Goal: Information Seeking & Learning: Learn about a topic

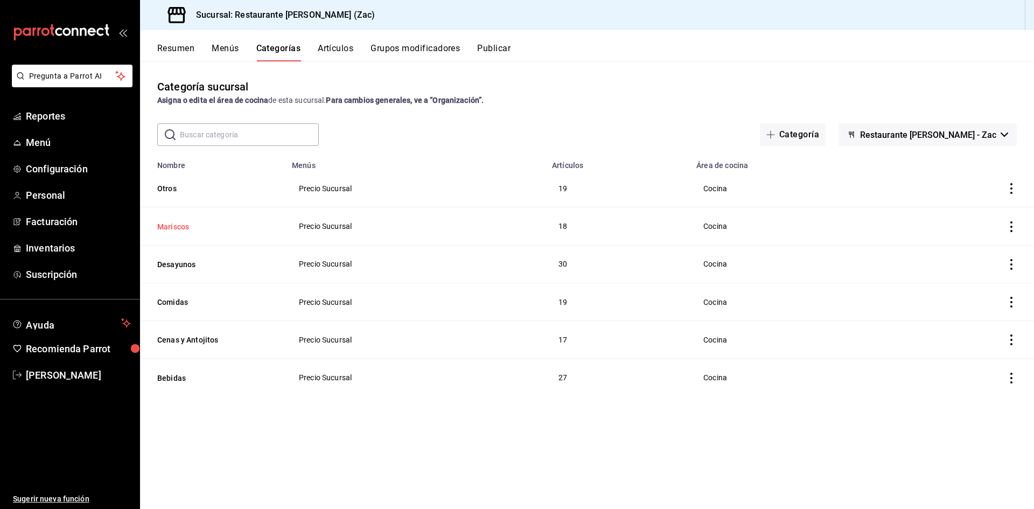
click at [185, 224] on button "Mariscos" at bounding box center [211, 226] width 108 height 11
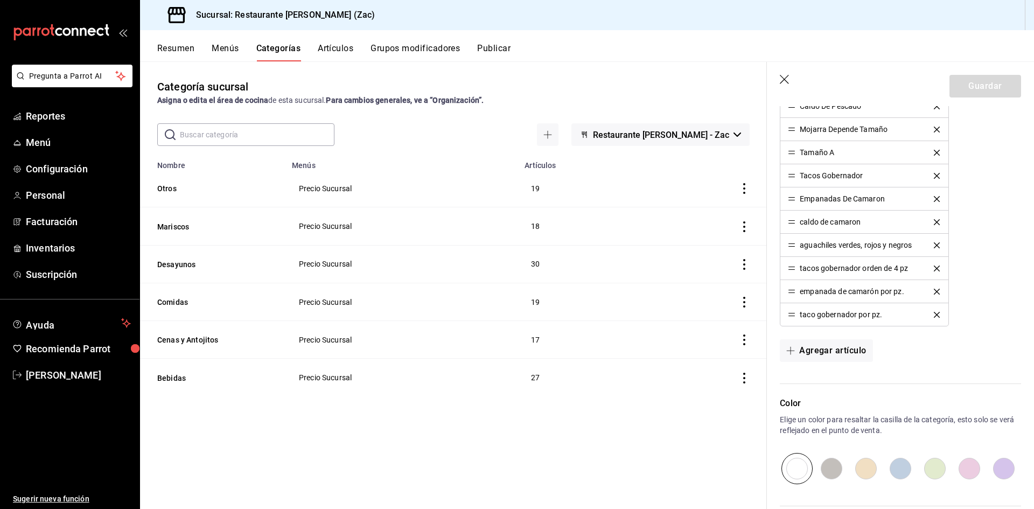
scroll to position [539, 0]
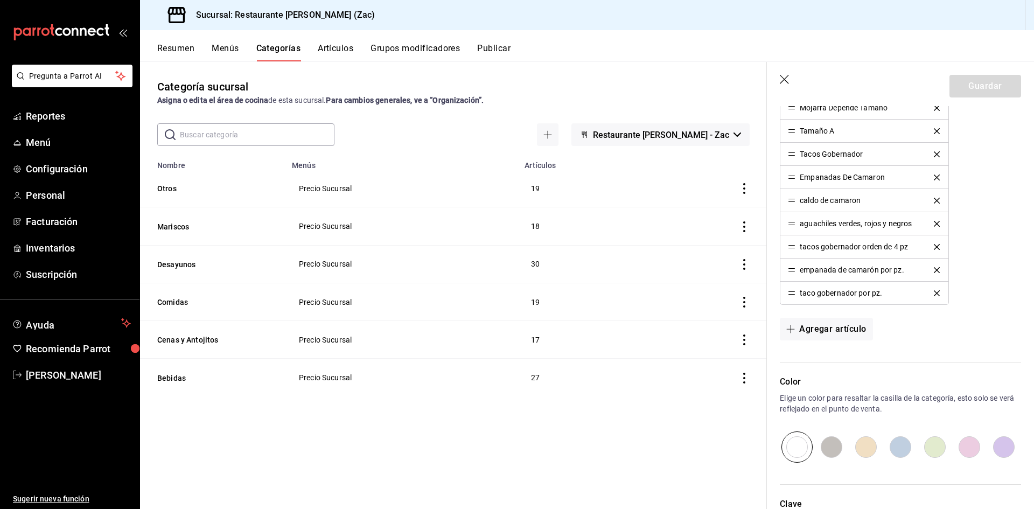
click at [342, 48] on button "Artículos" at bounding box center [336, 52] width 36 height 18
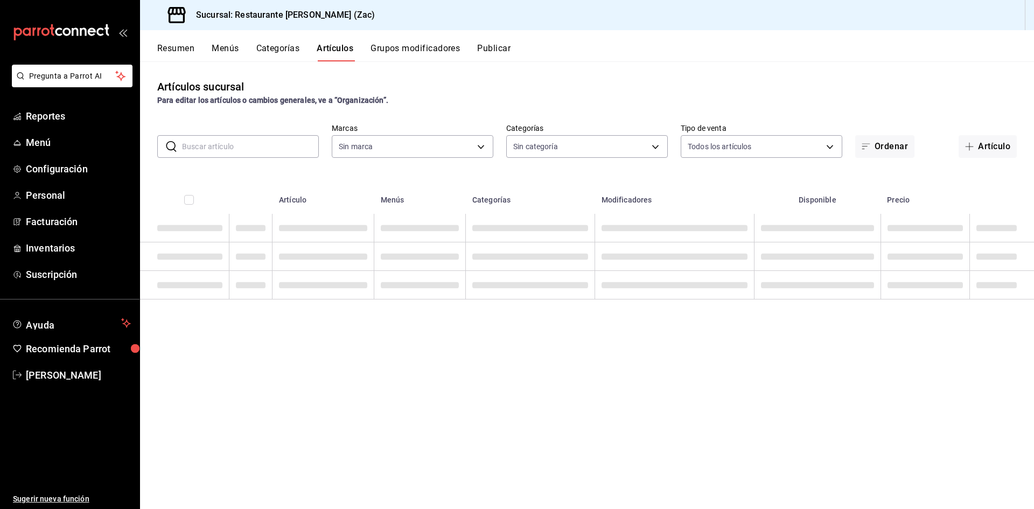
type input "b99949d6-51d0-4eed-b9bc-208b3abd265b"
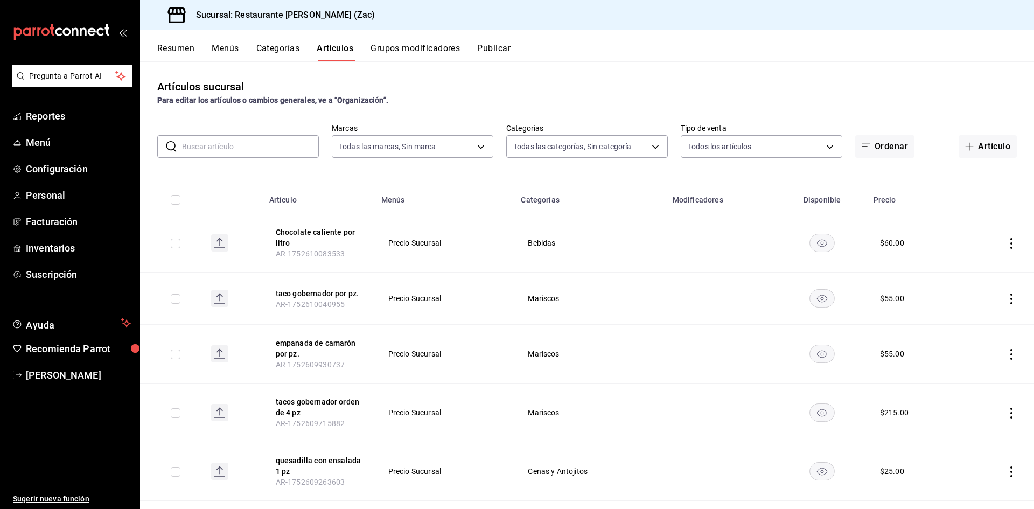
type input "d581a773-4d17-4a13-a7a7-f2df300a4c28,8174ac2d-7f0c-400a-ad28-bdb220e5ebfc,01ba3…"
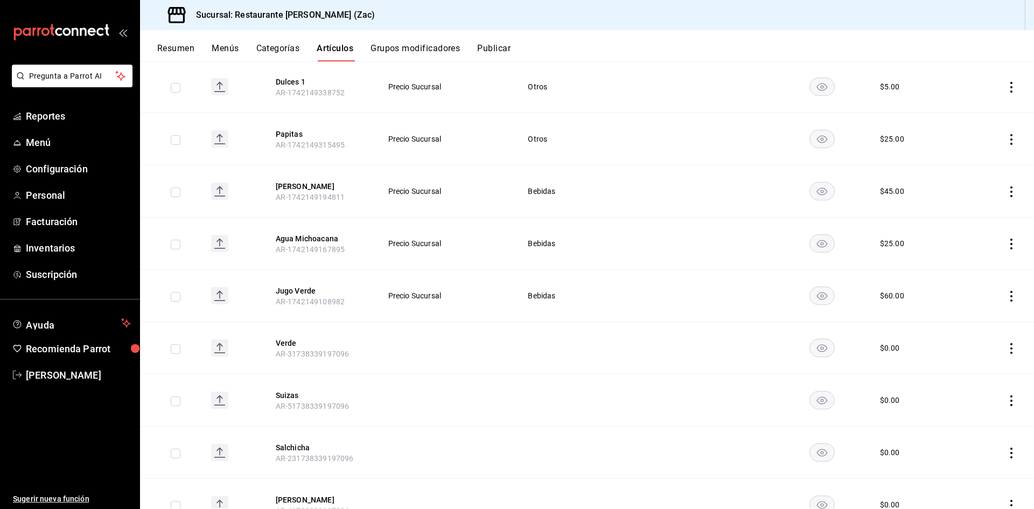
scroll to position [2375, 0]
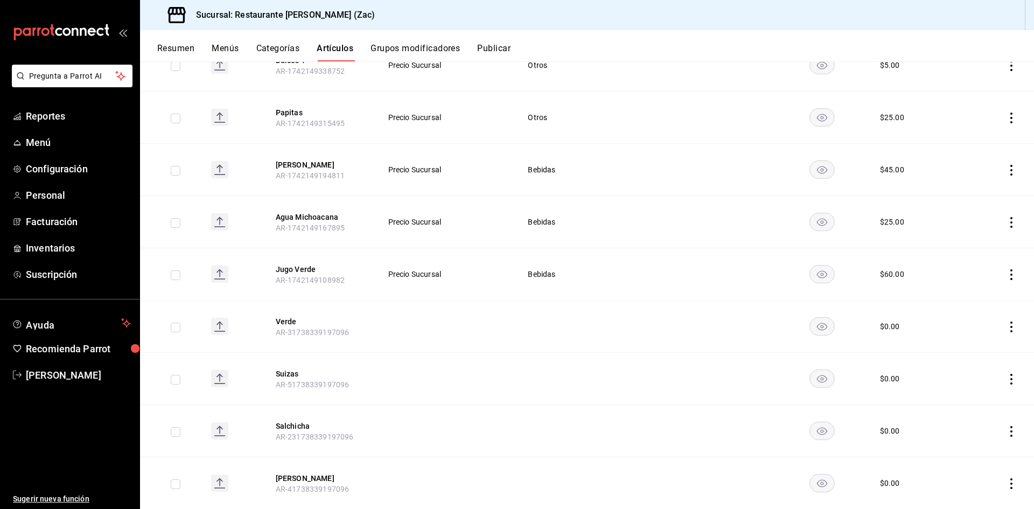
click at [500, 377] on div "$ 0.00" at bounding box center [890, 378] width 20 height 11
click at [500, 374] on div "$ 0.00" at bounding box center [890, 378] width 20 height 11
click at [500, 379] on td "$ 0.00" at bounding box center [914, 379] width 95 height 52
click at [500, 375] on div "$ 0.00" at bounding box center [890, 378] width 20 height 11
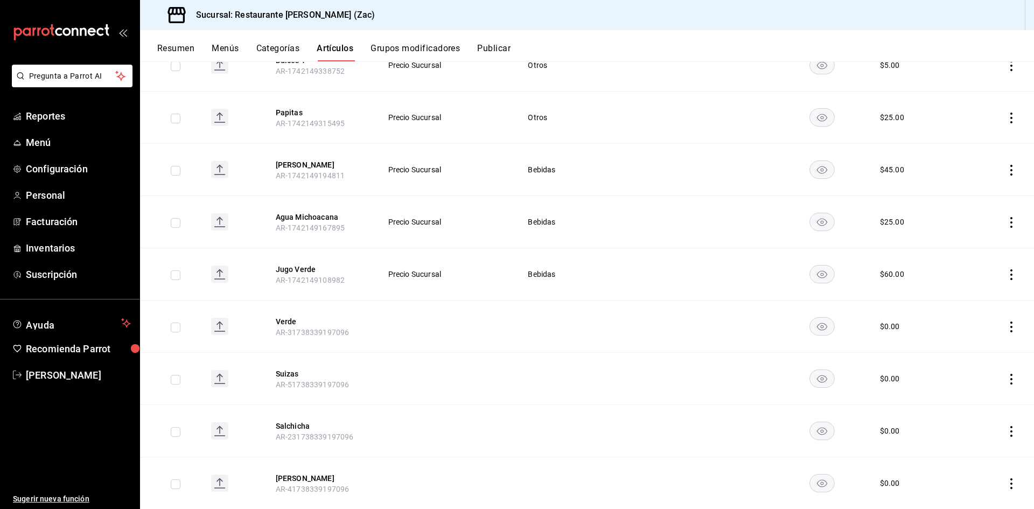
click at [500, 373] on div "$ 0.00" at bounding box center [890, 378] width 20 height 11
click at [500, 372] on rect "availability-product" at bounding box center [822, 378] width 25 height 18
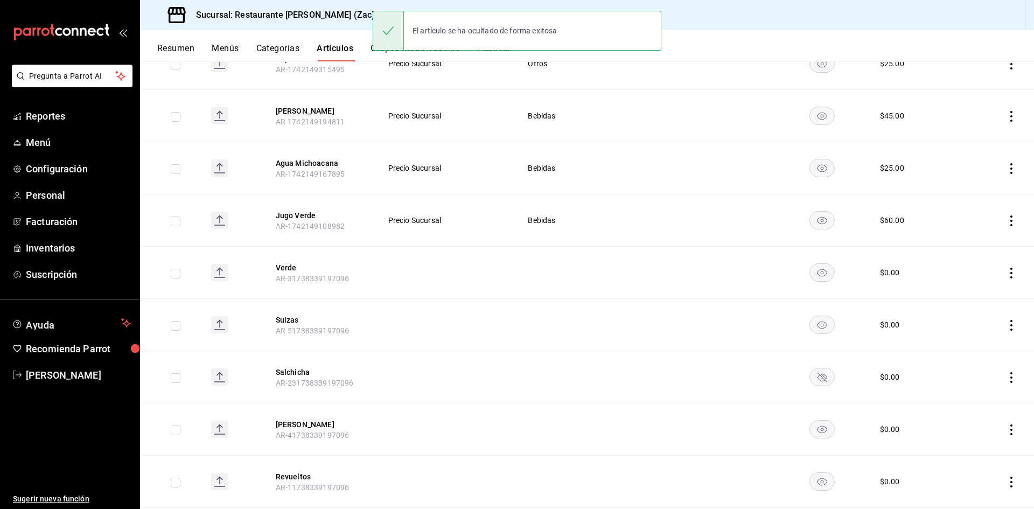
click at [500, 372] on rect "availability-product" at bounding box center [822, 378] width 25 height 18
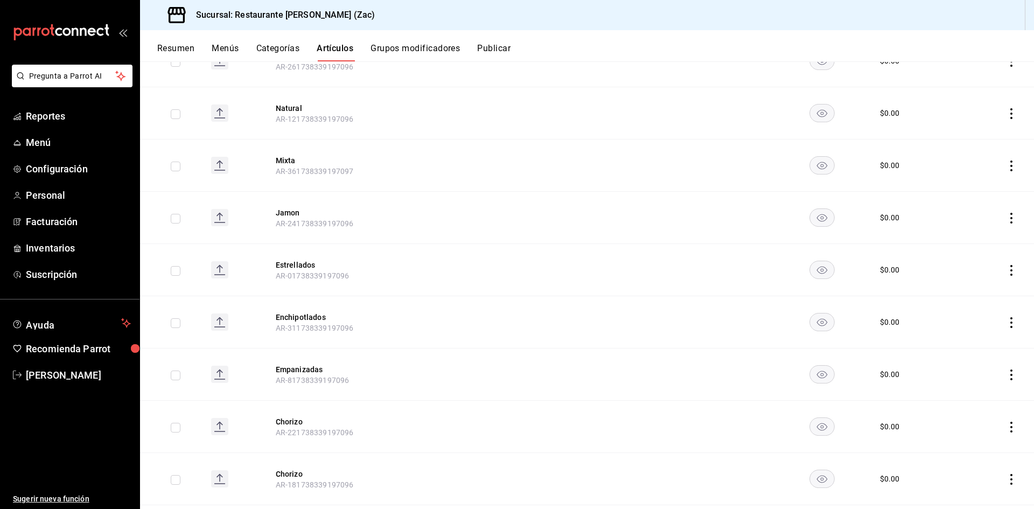
scroll to position [3381, 0]
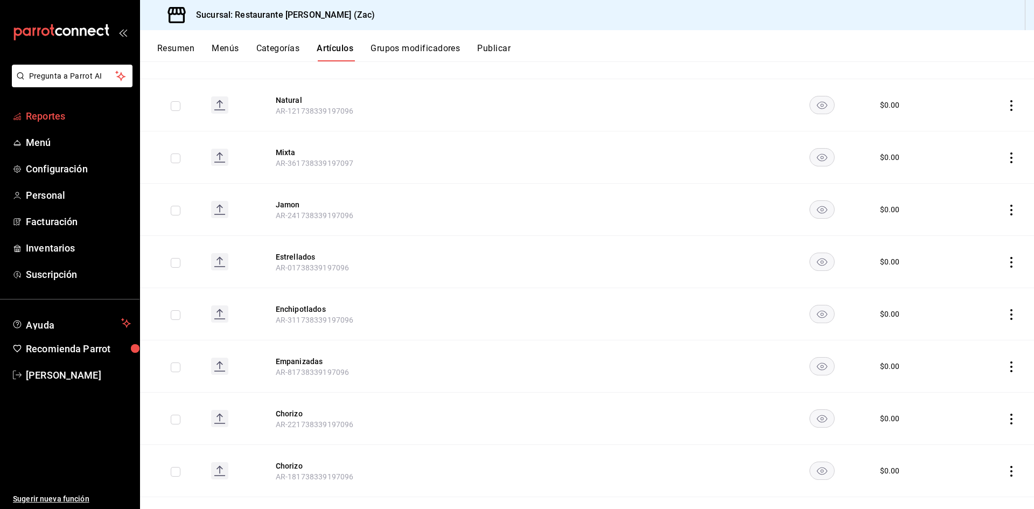
click at [80, 118] on span "Reportes" at bounding box center [78, 116] width 105 height 15
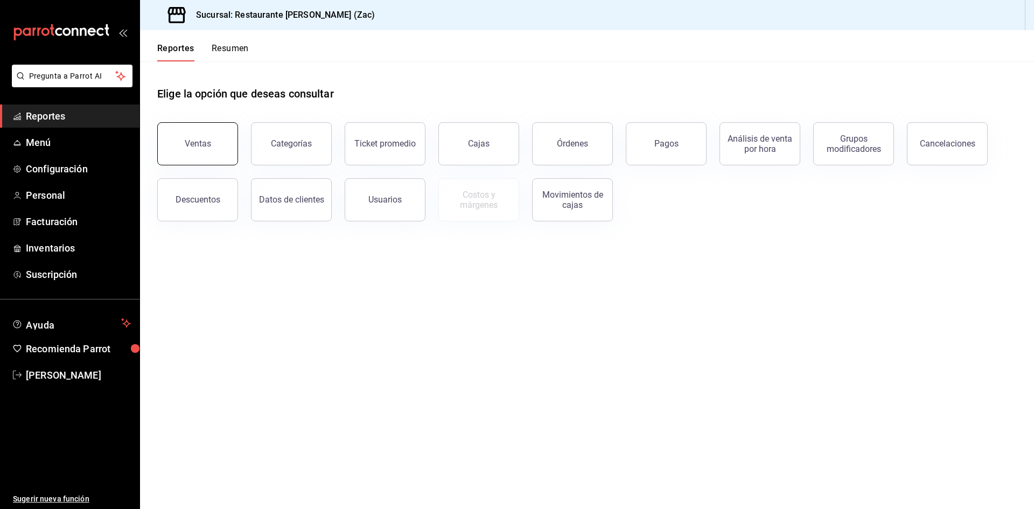
click at [202, 150] on button "Ventas" at bounding box center [197, 143] width 81 height 43
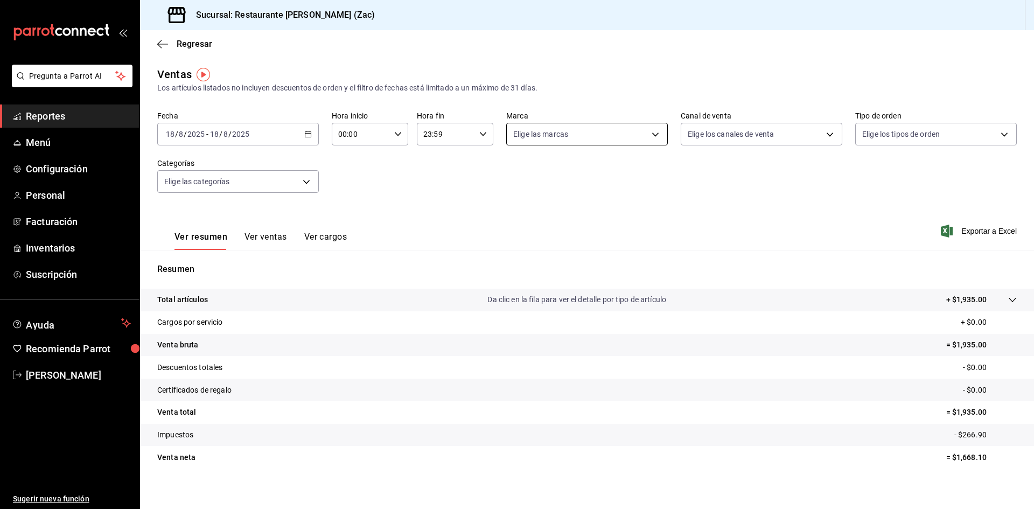
click at [500, 136] on body "Pregunta a Parrot AI Reportes Menú Configuración Personal Facturación Inventari…" at bounding box center [517, 254] width 1034 height 509
click at [500, 212] on input "checkbox" at bounding box center [515, 212] width 10 height 10
checkbox input "true"
type input "b99949d6-51d0-4eed-b9bc-208b3abd265b"
checkbox input "true"
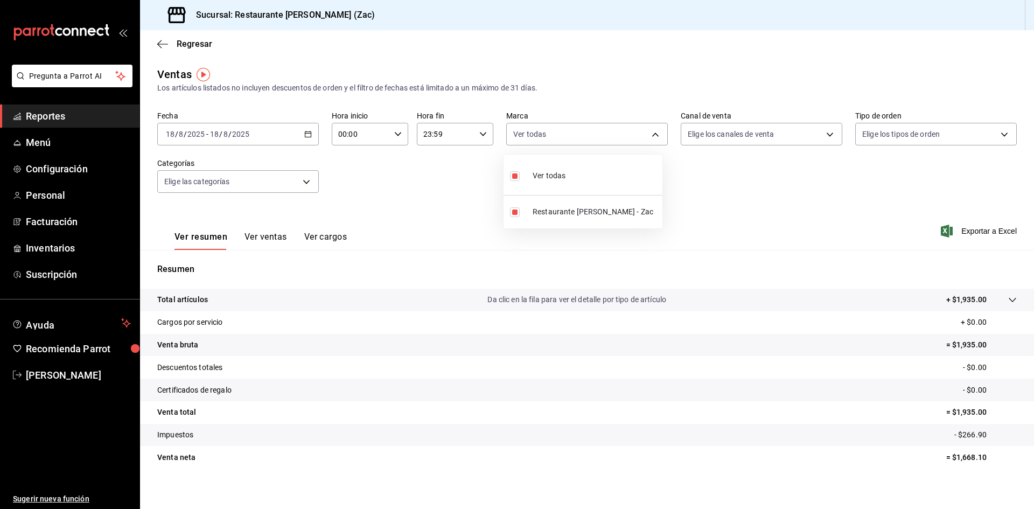
click at [500, 183] on div at bounding box center [517, 254] width 1034 height 509
click at [500, 136] on body "Pregunta a Parrot AI Reportes Menú Configuración Personal Facturación Inventari…" at bounding box center [517, 254] width 1034 height 509
click at [500, 130] on div at bounding box center [517, 254] width 1034 height 509
click at [500, 134] on body "Pregunta a Parrot AI Reportes Menú Configuración Personal Facturación Inventari…" at bounding box center [517, 254] width 1034 height 509
click at [500, 187] on div at bounding box center [517, 254] width 1034 height 509
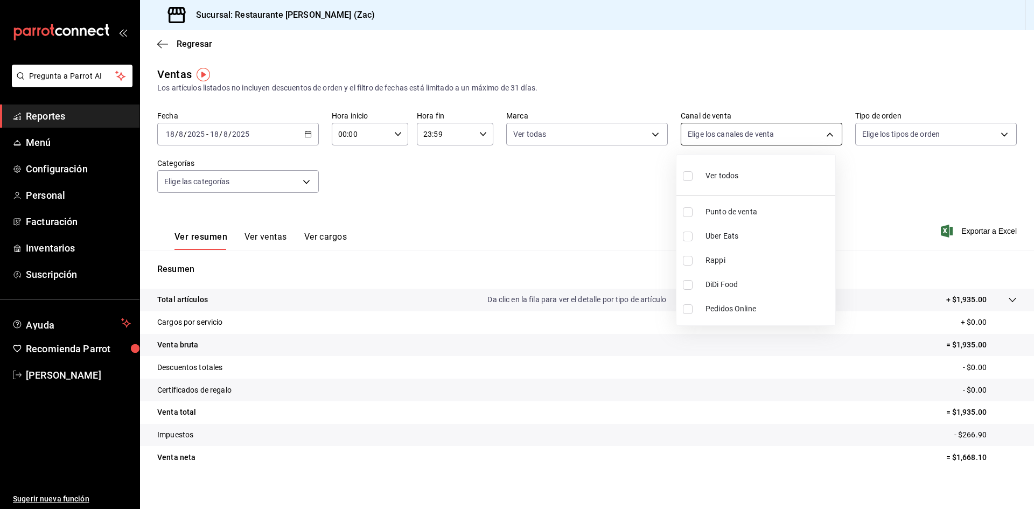
click at [500, 138] on body "Pregunta a Parrot AI Reportes Menú Configuración Personal Facturación Inventari…" at bounding box center [517, 254] width 1034 height 509
click at [500, 135] on div at bounding box center [517, 254] width 1034 height 509
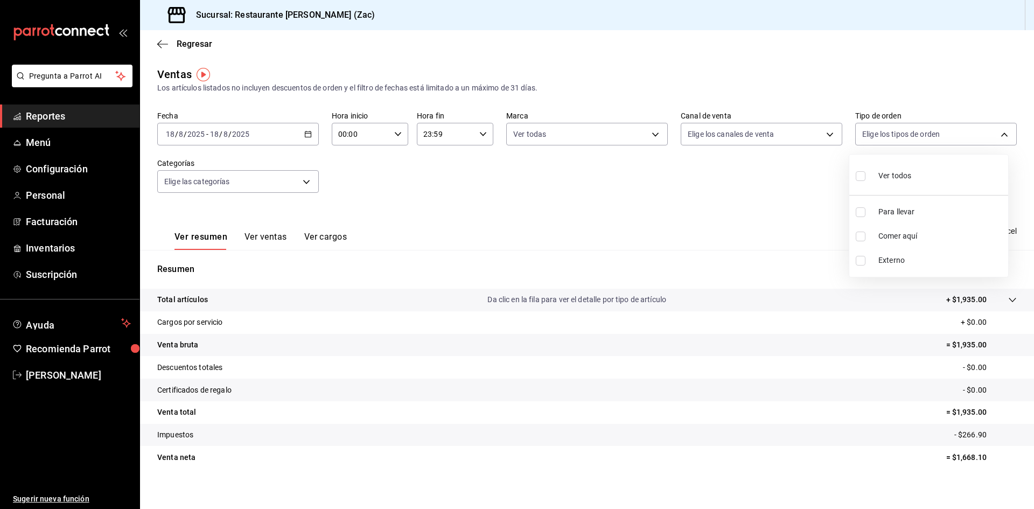
click at [500, 135] on body "Pregunta a Parrot AI Reportes Menú Configuración Personal Facturación Inventari…" at bounding box center [517, 254] width 1034 height 509
click at [476, 226] on div at bounding box center [517, 254] width 1034 height 509
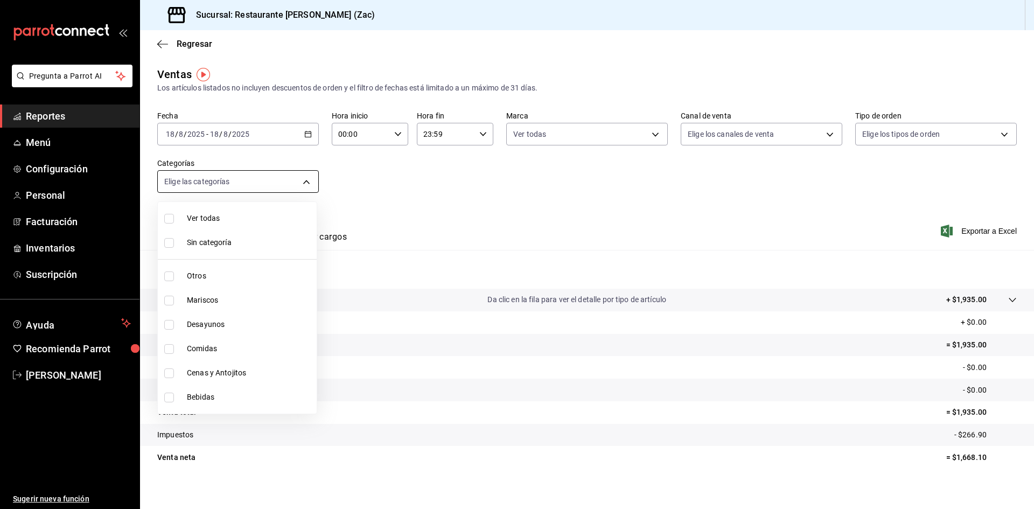
click at [307, 184] on body "Pregunta a Parrot AI Reportes Menú Configuración Personal Facturación Inventari…" at bounding box center [517, 254] width 1034 height 509
click at [463, 338] on div at bounding box center [517, 254] width 1034 height 509
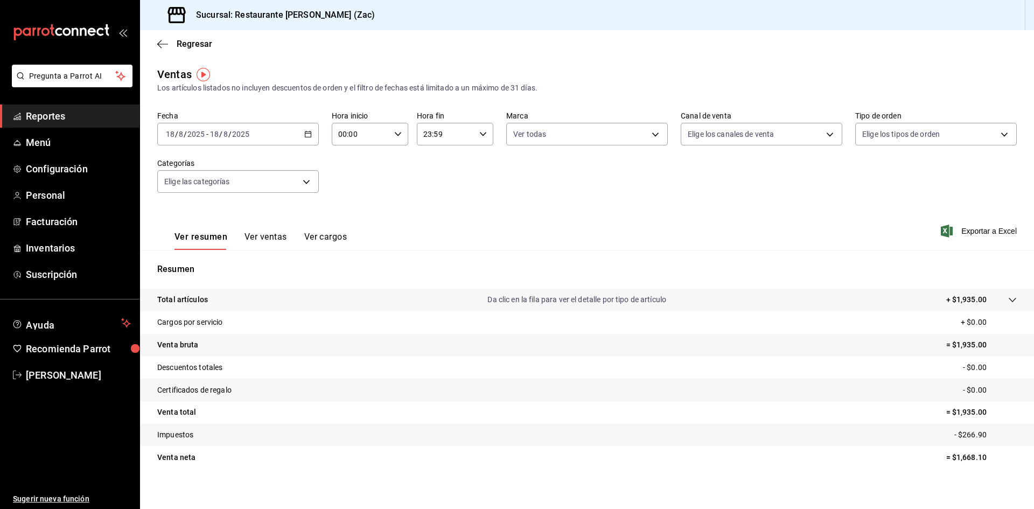
click at [258, 237] on button "Ver ventas" at bounding box center [266, 241] width 43 height 18
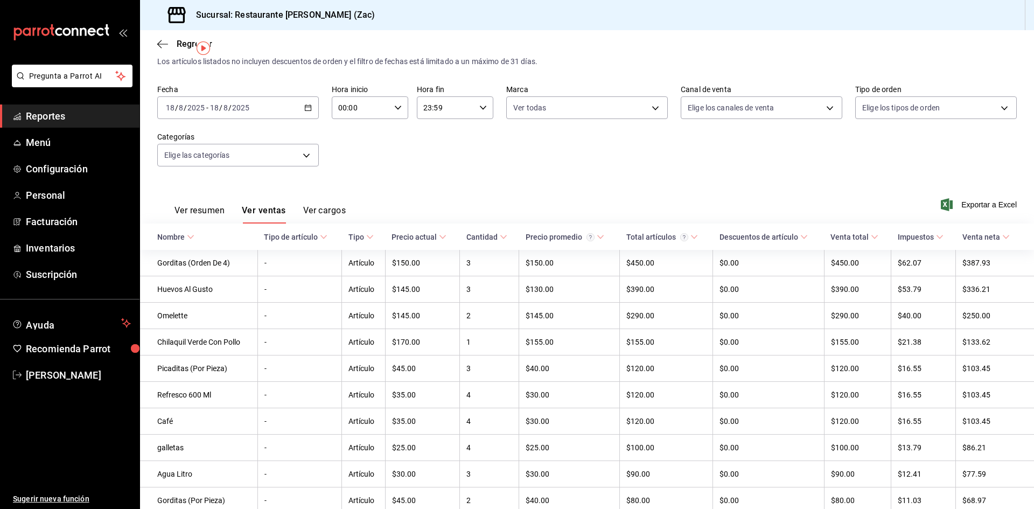
scroll to position [16, 0]
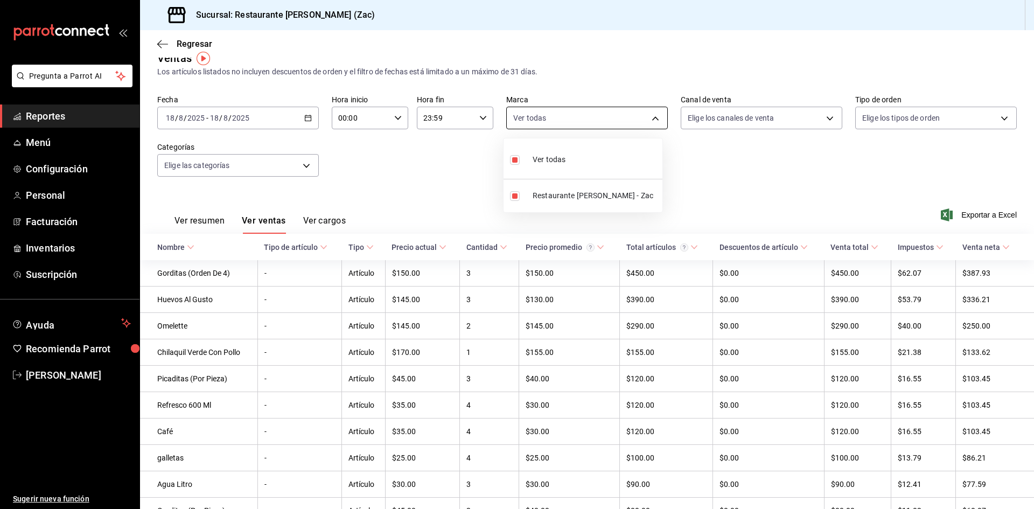
click at [500, 116] on body "Pregunta a Parrot AI Reportes Menú Configuración Personal Facturación Inventari…" at bounding box center [517, 254] width 1034 height 509
click at [500, 167] on div at bounding box center [517, 254] width 1034 height 509
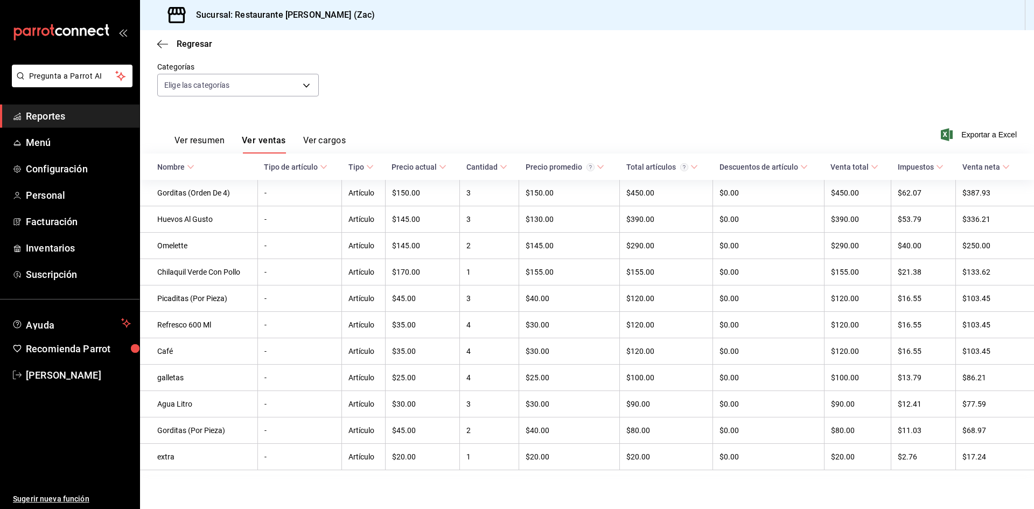
scroll to position [103, 0]
click at [86, 141] on span "Menú" at bounding box center [78, 142] width 105 height 15
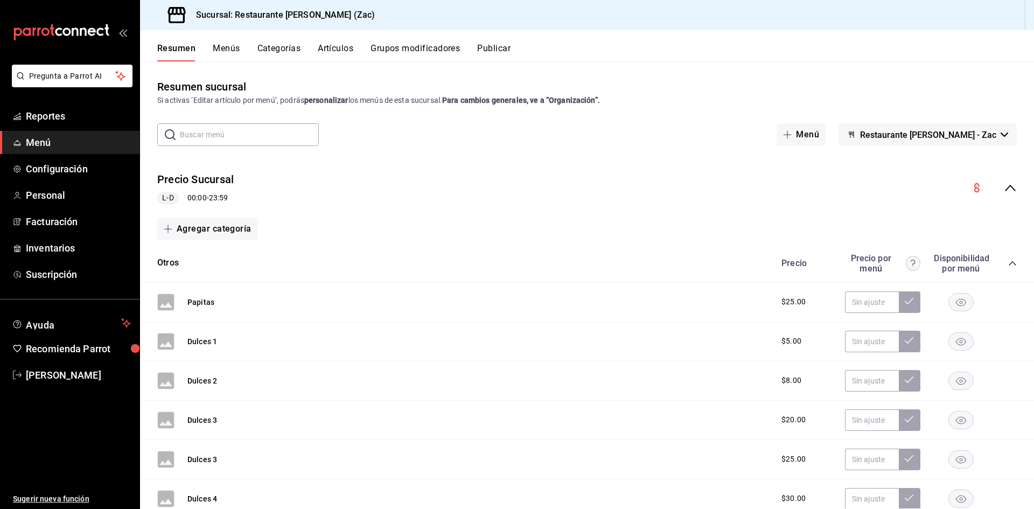
click at [500, 133] on icon "button" at bounding box center [1005, 135] width 8 height 4
click at [500, 133] on div at bounding box center [517, 254] width 1034 height 509
click at [500, 132] on button "Menú" at bounding box center [801, 134] width 49 height 23
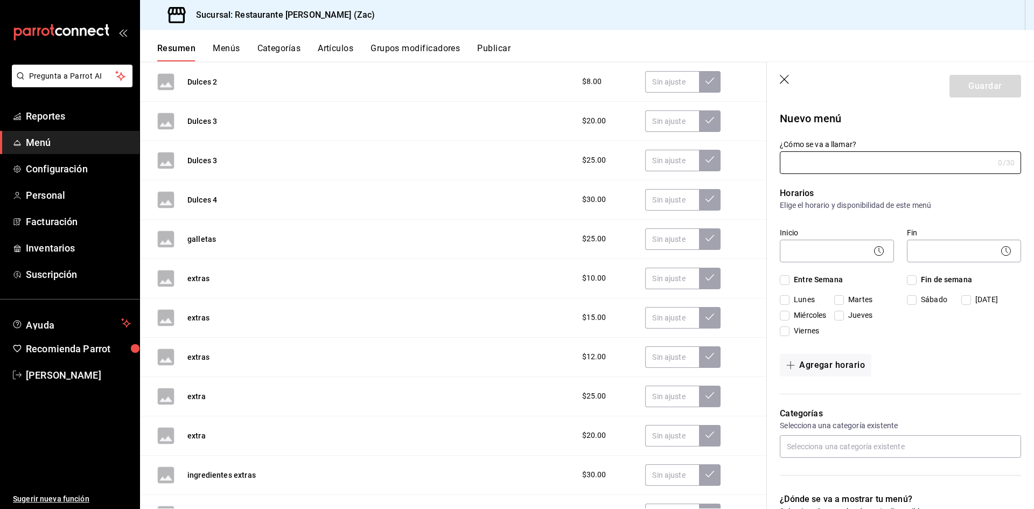
scroll to position [323, 0]
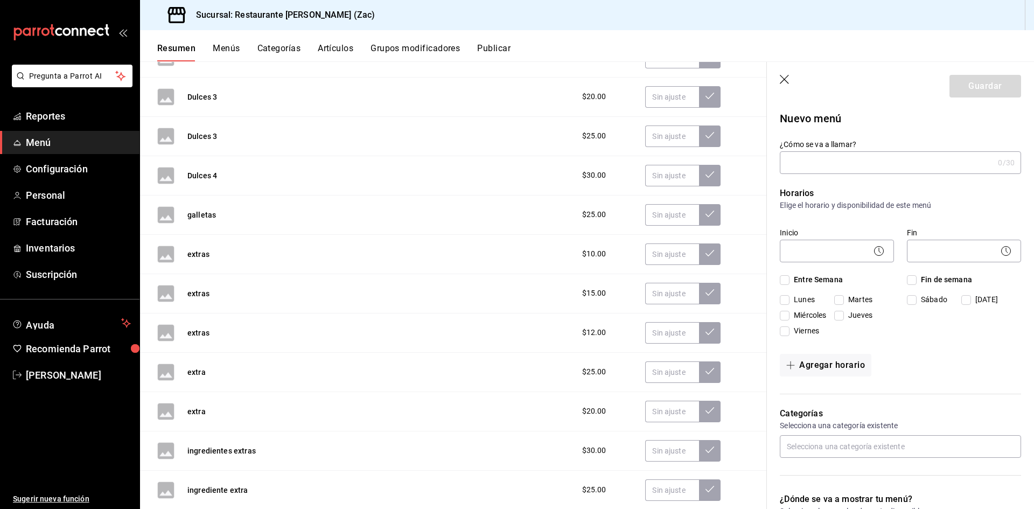
click at [274, 254] on div "extras $10.00" at bounding box center [453, 254] width 627 height 39
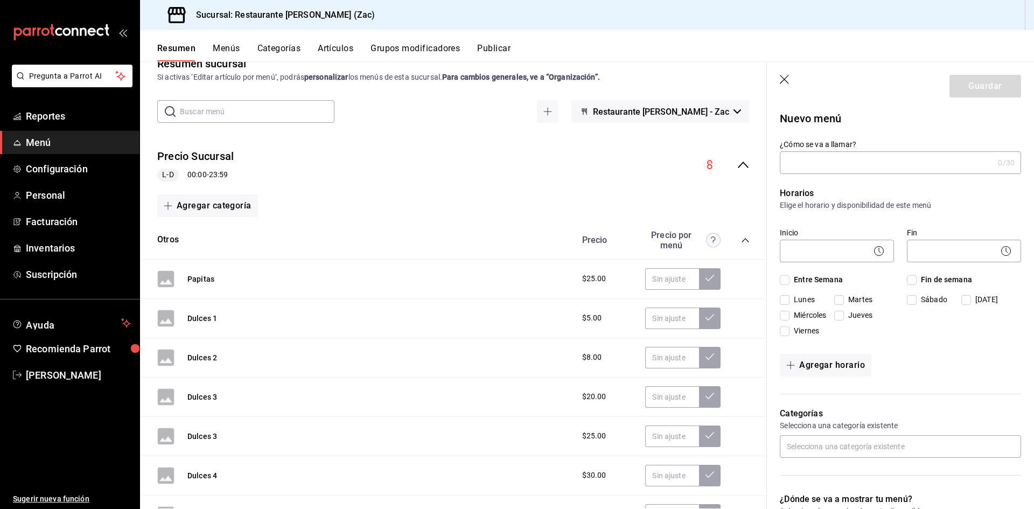
scroll to position [0, 0]
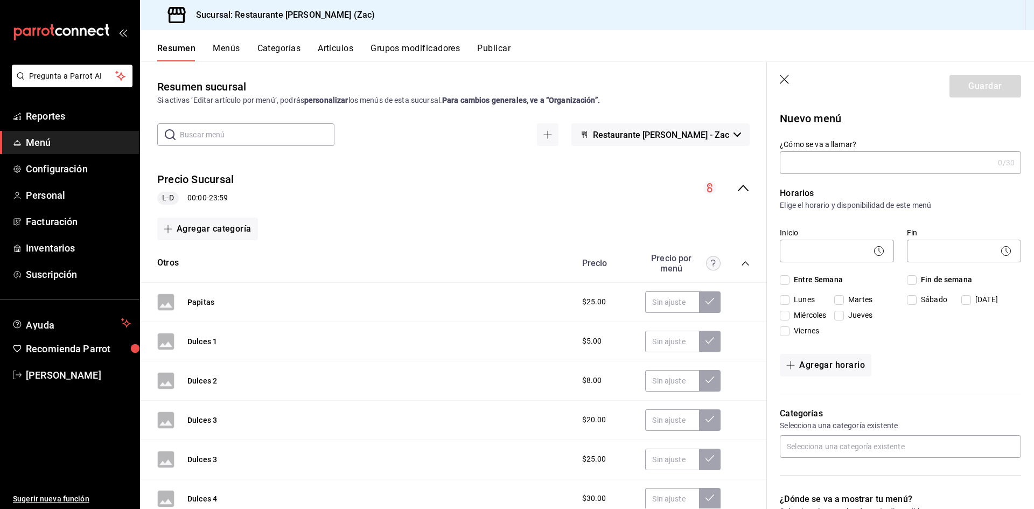
click at [312, 136] on input "text" at bounding box center [257, 135] width 155 height 22
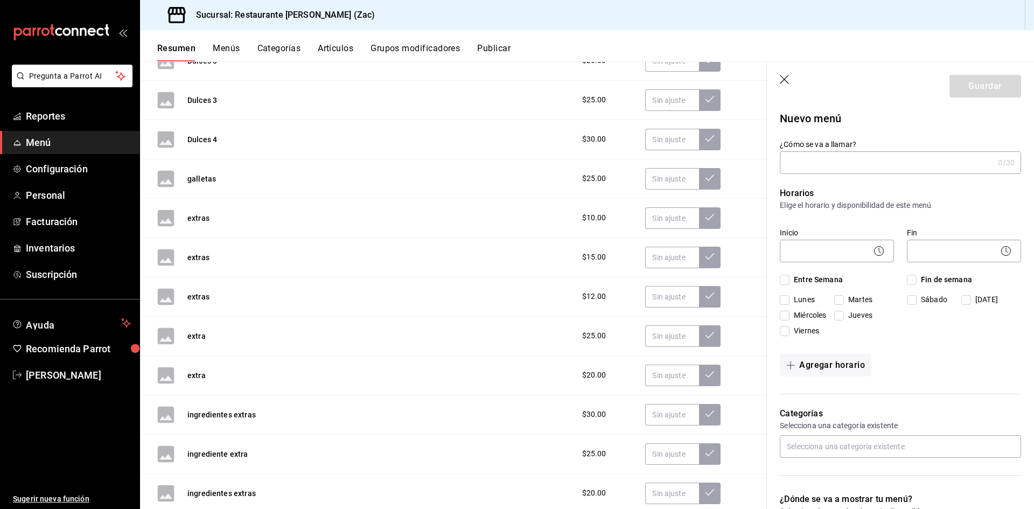
scroll to position [377, 0]
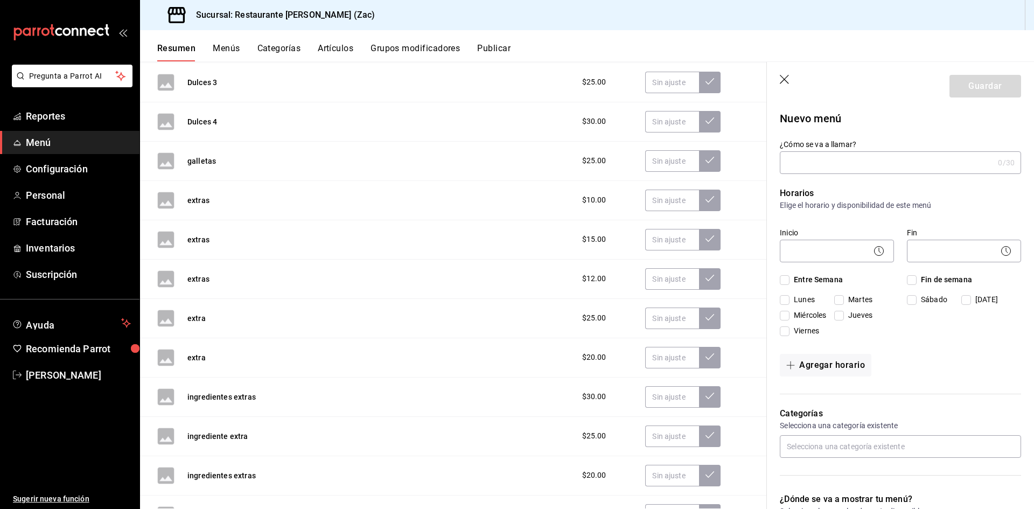
click at [219, 358] on div "extra $20.00" at bounding box center [453, 357] width 627 height 39
click at [500, 281] on input "text" at bounding box center [672, 279] width 54 height 22
click at [409, 368] on div "extra $20.00" at bounding box center [453, 357] width 627 height 39
click at [229, 48] on button "Menús" at bounding box center [226, 52] width 27 height 18
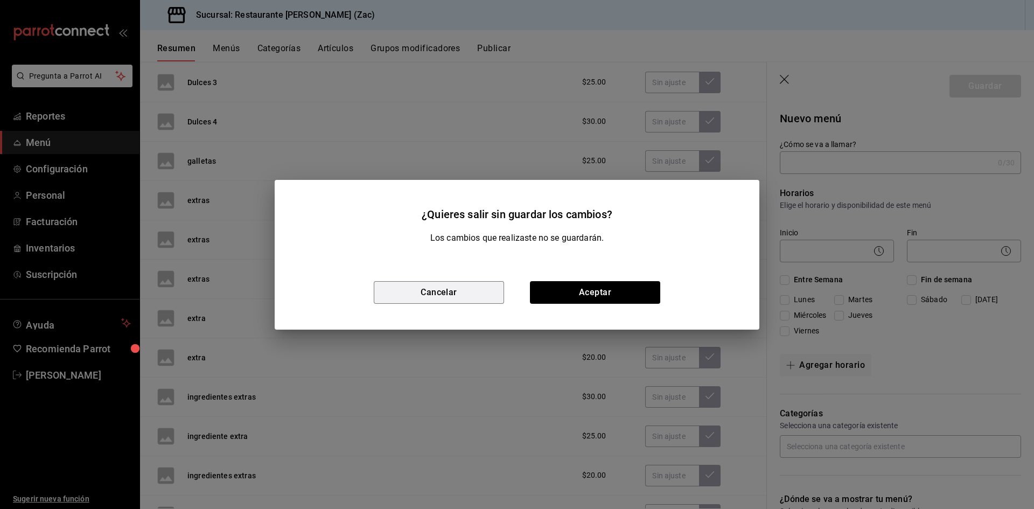
click at [472, 294] on button "Cancelar" at bounding box center [439, 292] width 130 height 23
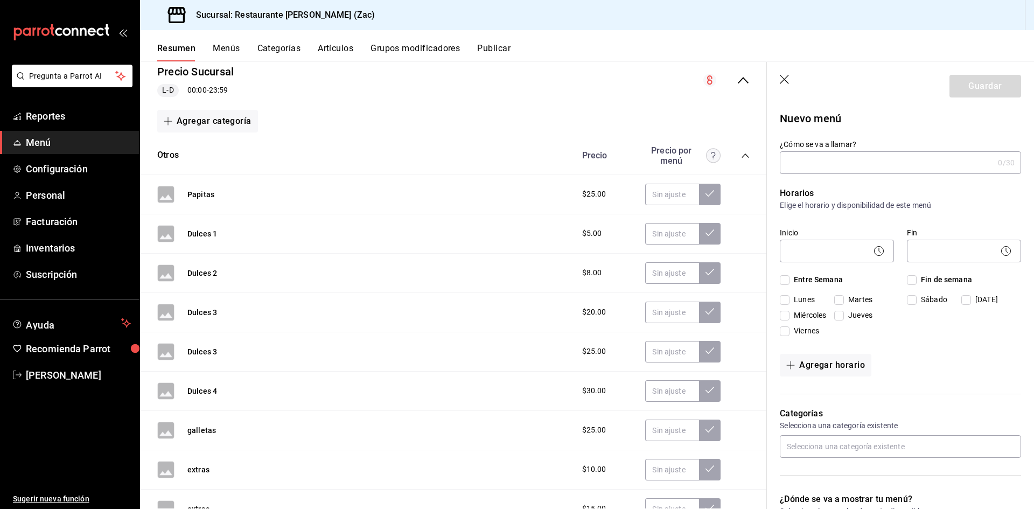
scroll to position [0, 0]
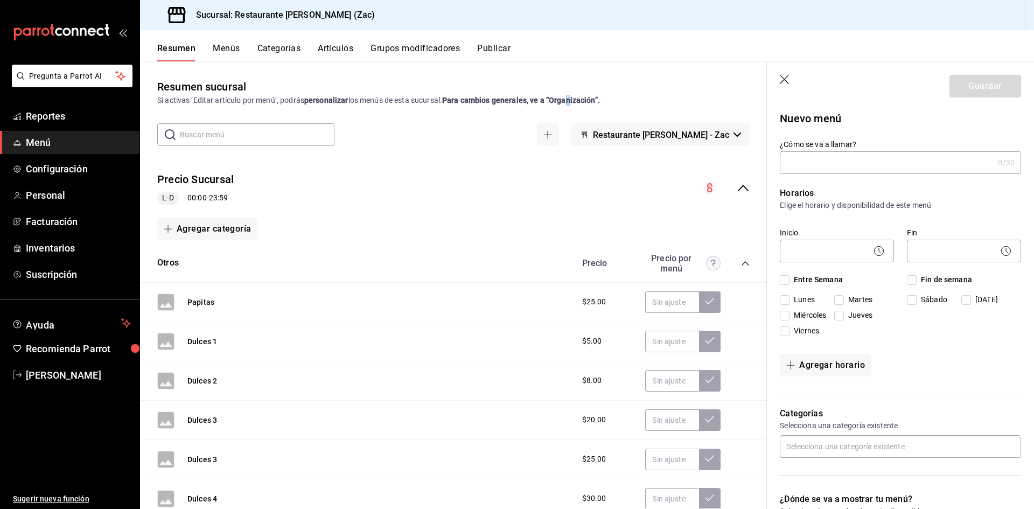
click at [500, 101] on strong "Para cambios generales, ve a “Organización”." at bounding box center [521, 100] width 158 height 9
click at [500, 115] on div "Resumen sucursal Si activas ‘Editar artículo por menú’, podrás personalizar los…" at bounding box center [453, 294] width 627 height 430
click at [219, 49] on button "Menús" at bounding box center [226, 52] width 27 height 18
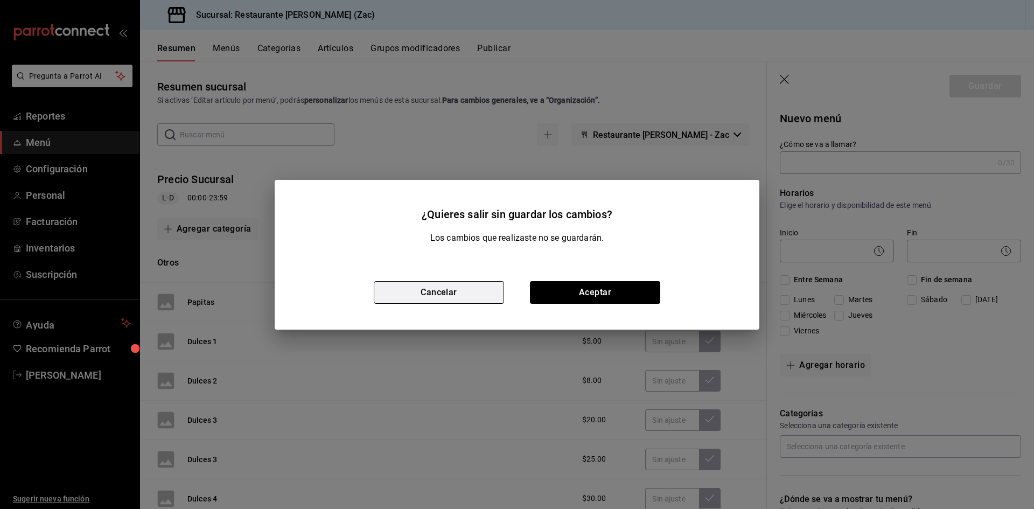
click at [451, 290] on button "Cancelar" at bounding box center [439, 292] width 130 height 23
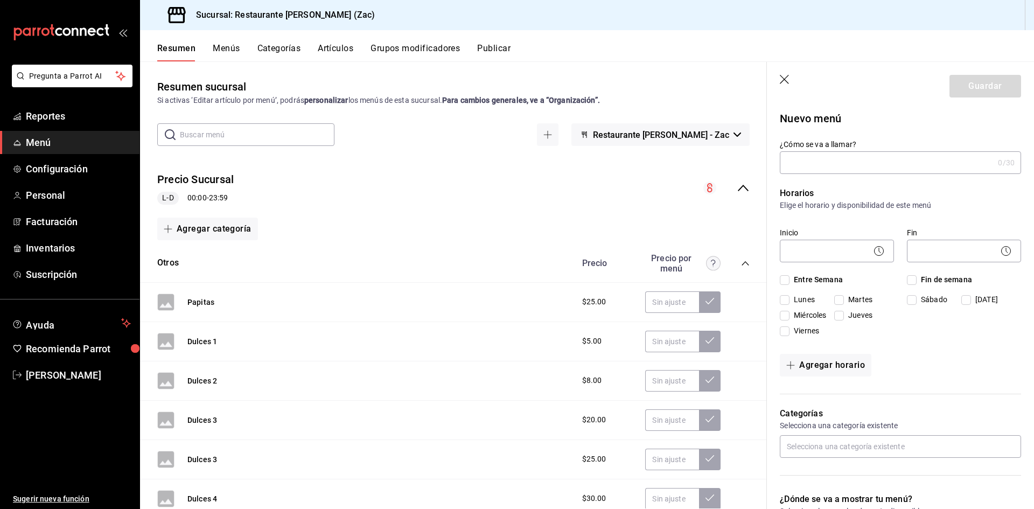
click at [276, 52] on button "Categorías" at bounding box center [280, 52] width 44 height 18
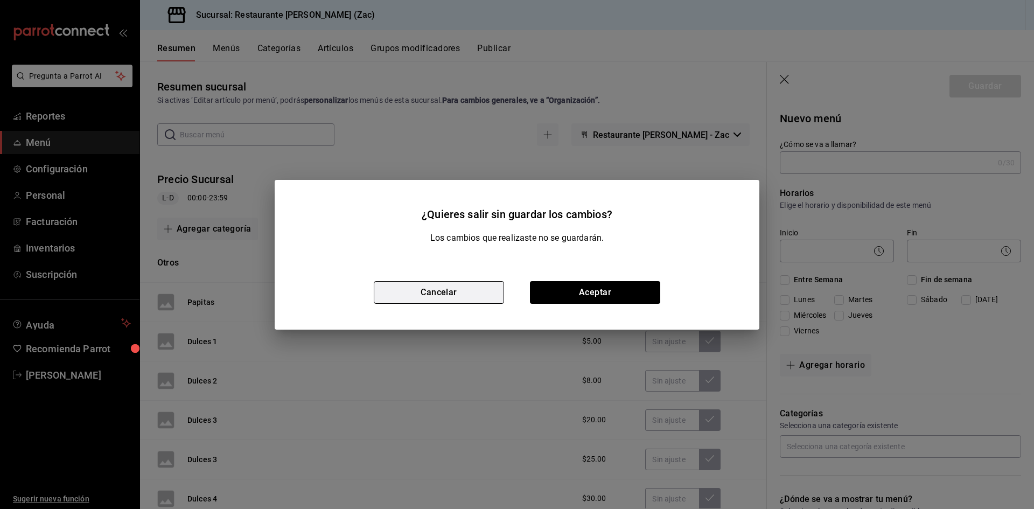
click at [420, 286] on button "Cancelar" at bounding box center [439, 292] width 130 height 23
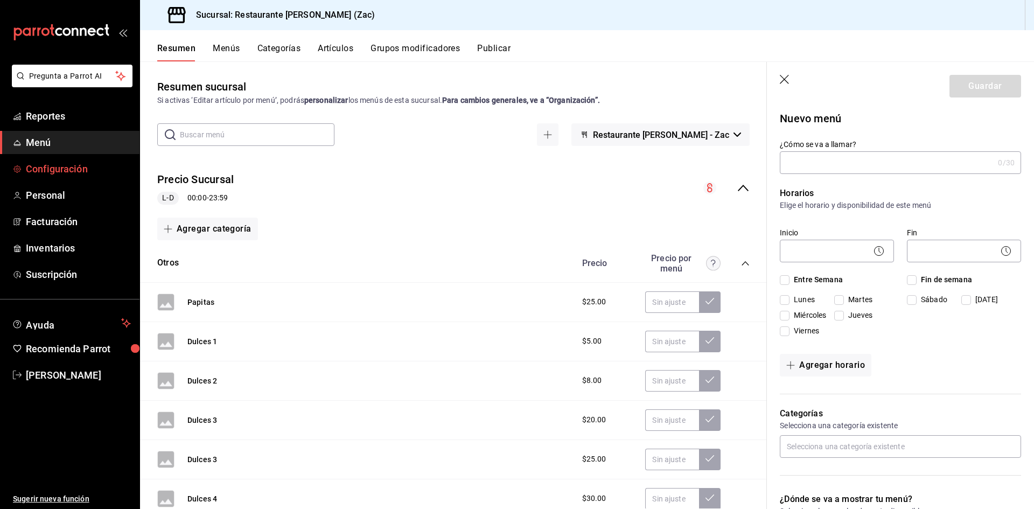
click at [94, 170] on span "Configuración" at bounding box center [78, 169] width 105 height 15
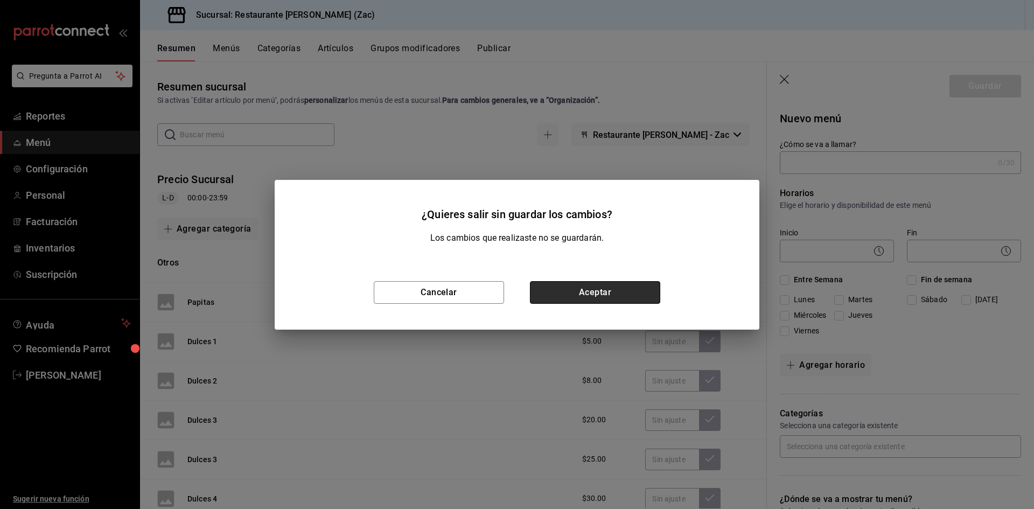
click at [500, 296] on button "Aceptar" at bounding box center [595, 292] width 130 height 23
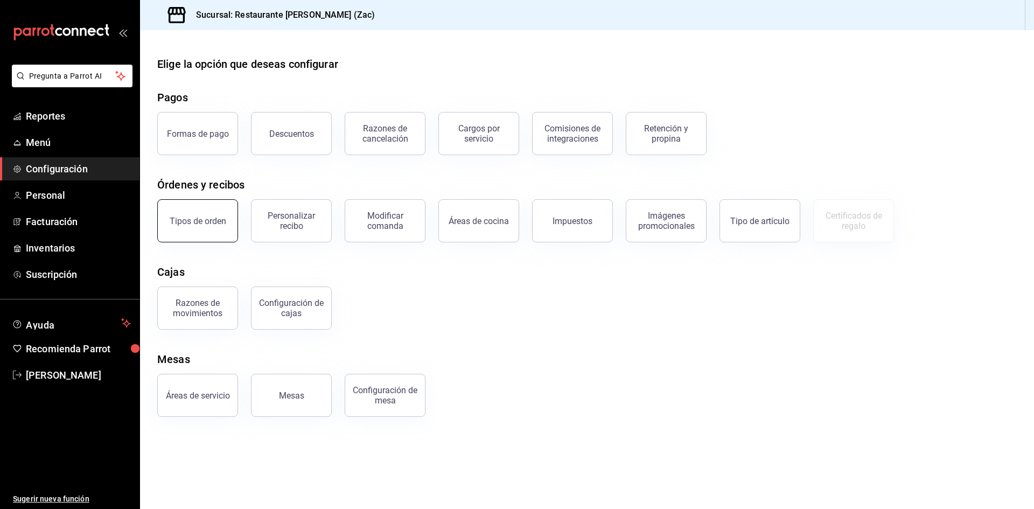
click at [211, 224] on div "Tipos de orden" at bounding box center [198, 221] width 57 height 10
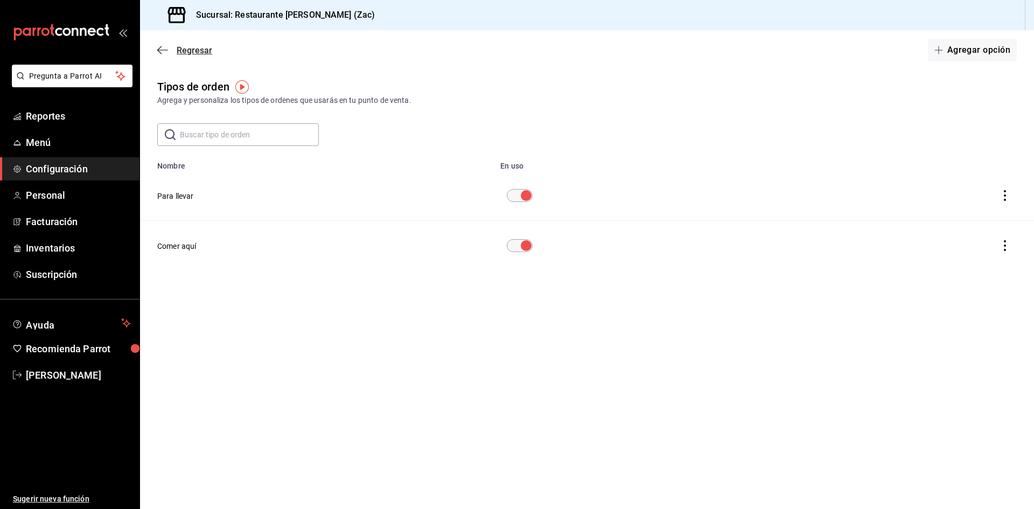
click at [163, 51] on icon "button" at bounding box center [162, 50] width 11 height 10
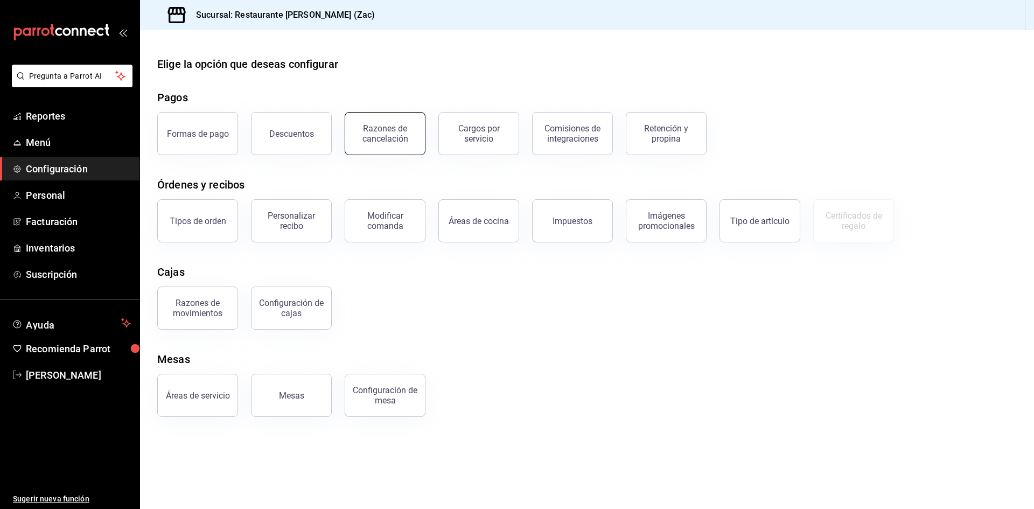
click at [389, 138] on div "Razones de cancelación" at bounding box center [385, 133] width 67 height 20
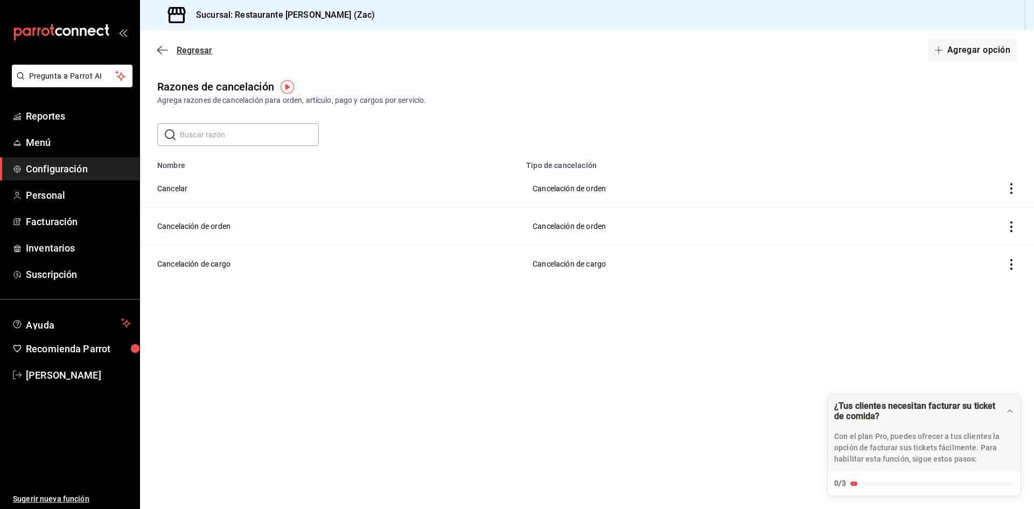
click at [163, 45] on div "Regresar Agregar opción" at bounding box center [587, 50] width 894 height 40
click at [161, 50] on icon "button" at bounding box center [162, 50] width 11 height 10
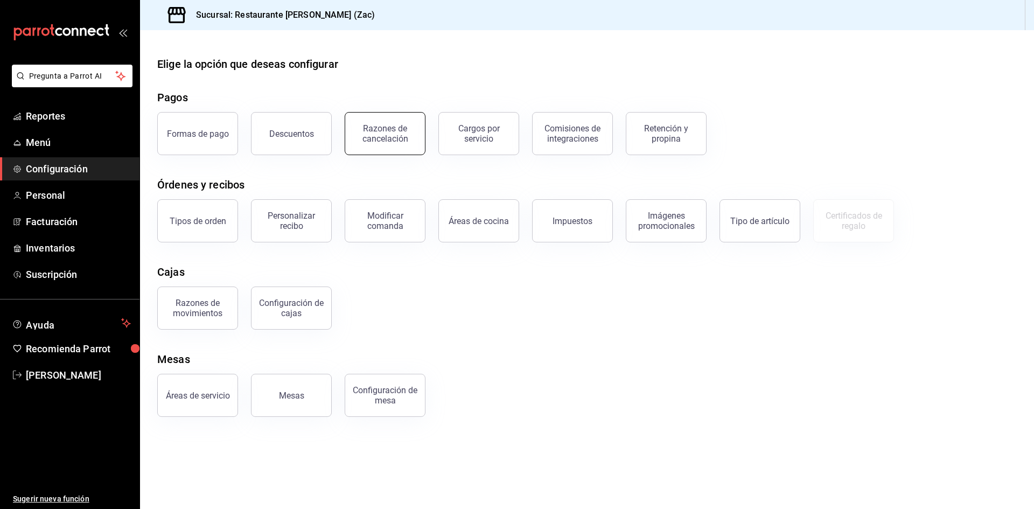
click at [382, 135] on div "Razones de cancelación" at bounding box center [385, 133] width 67 height 20
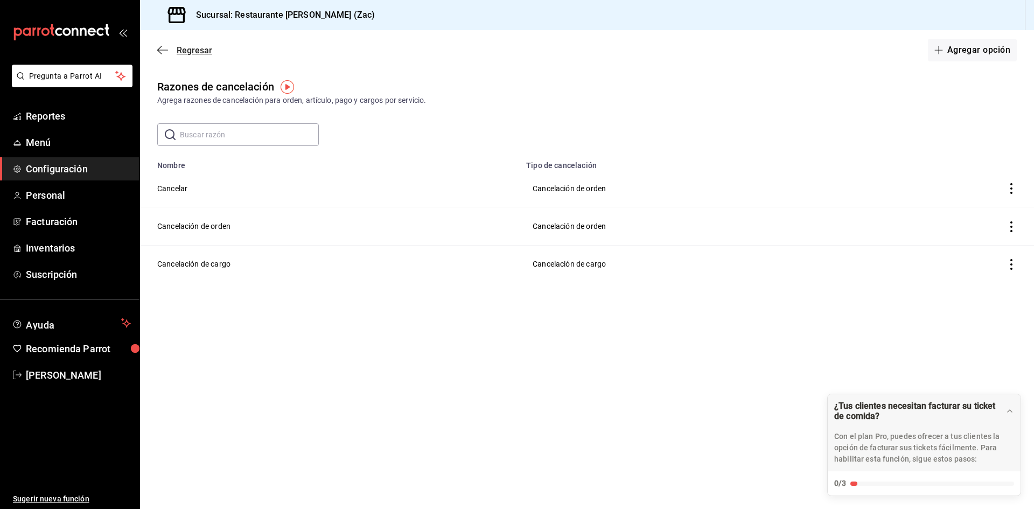
click at [158, 47] on div "Regresar Agregar opción" at bounding box center [587, 50] width 894 height 40
click at [161, 49] on icon "button" at bounding box center [162, 50] width 11 height 10
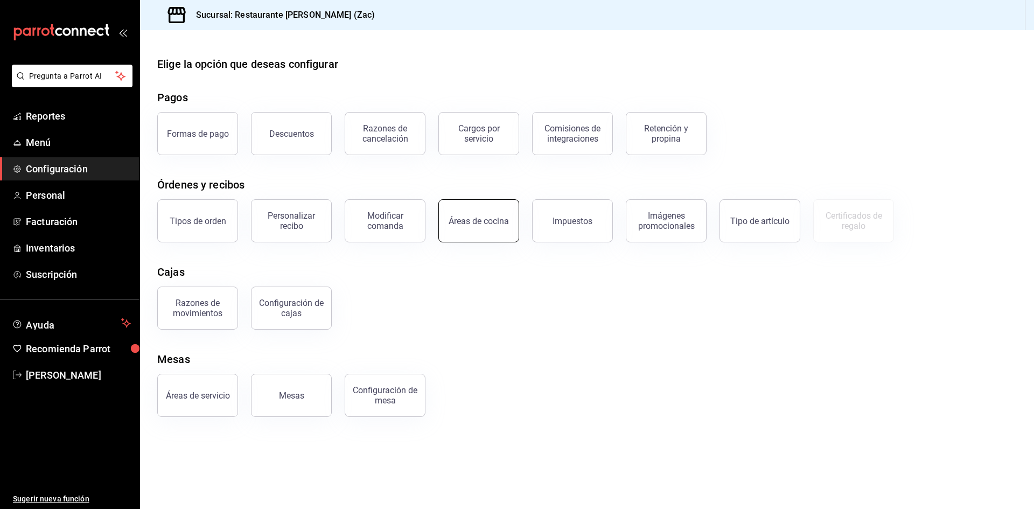
click at [500, 228] on button "Áreas de cocina" at bounding box center [479, 220] width 81 height 43
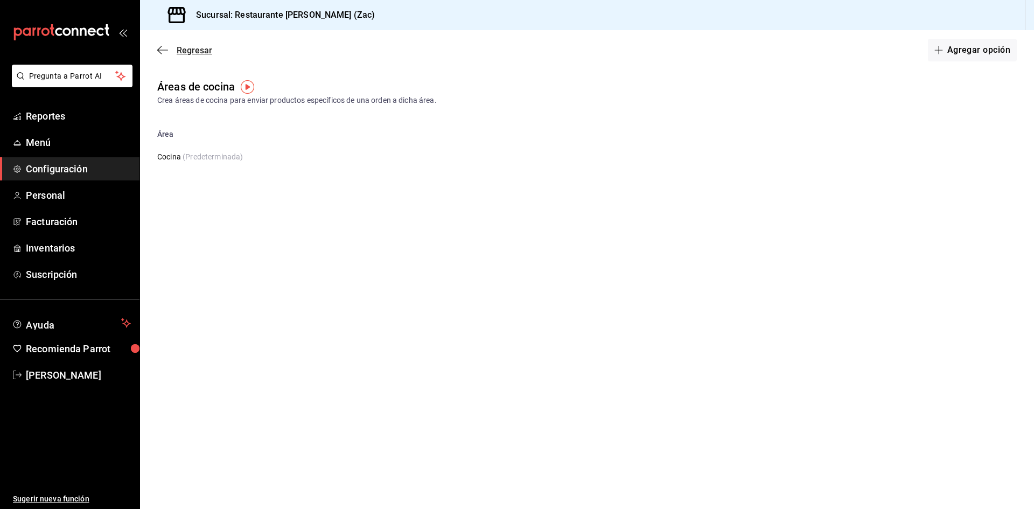
click at [157, 48] on icon "button" at bounding box center [162, 50] width 11 height 10
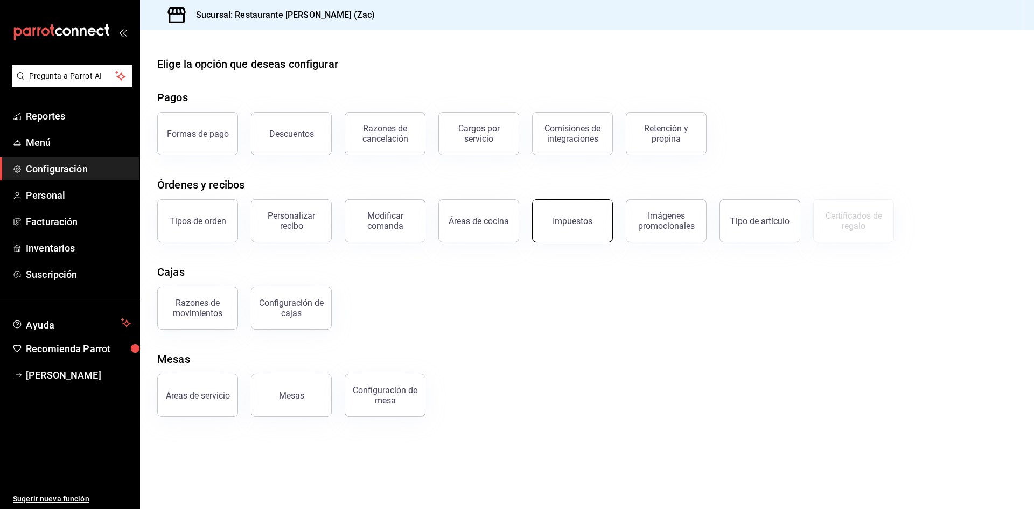
click at [500, 223] on button "Impuestos" at bounding box center [572, 220] width 81 height 43
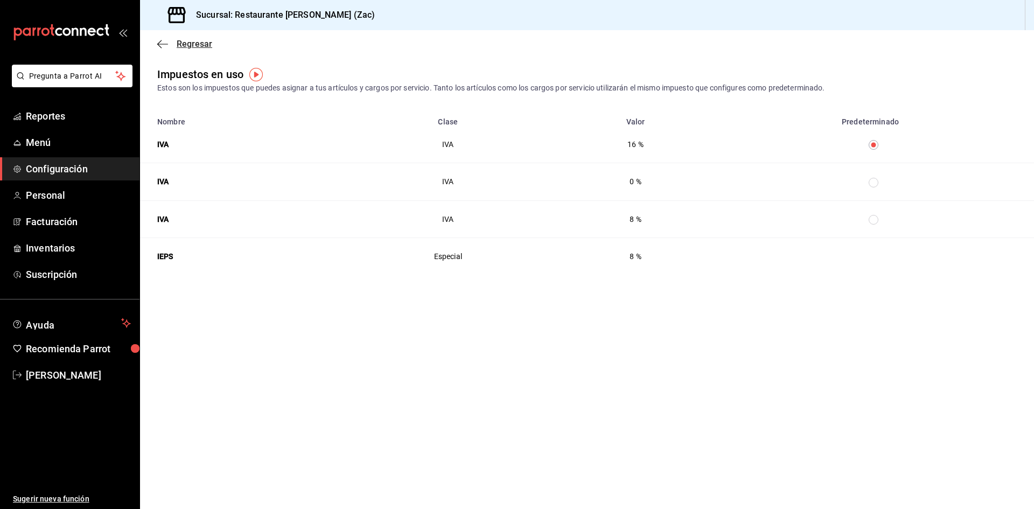
click at [159, 43] on icon "button" at bounding box center [162, 44] width 11 height 10
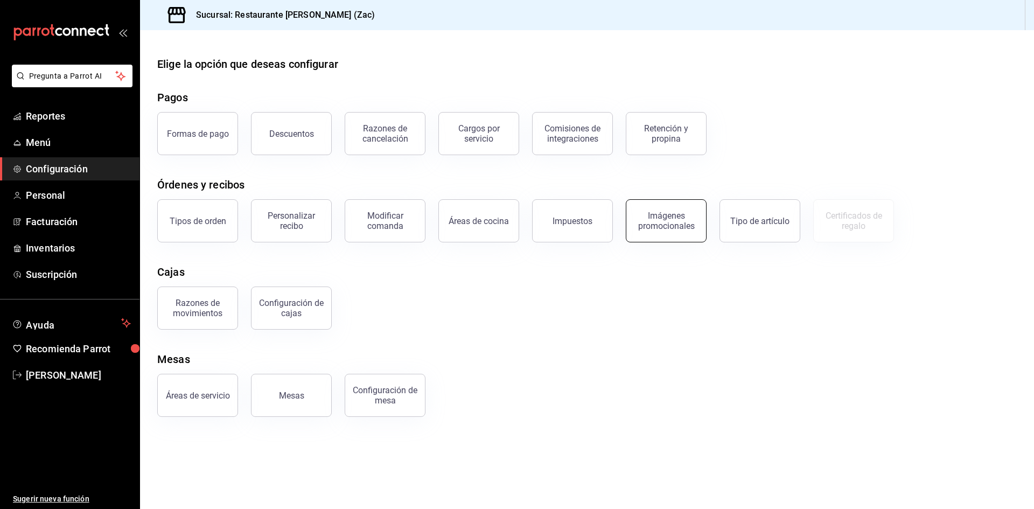
click at [500, 230] on div "Imágenes promocionales" at bounding box center [666, 221] width 67 height 20
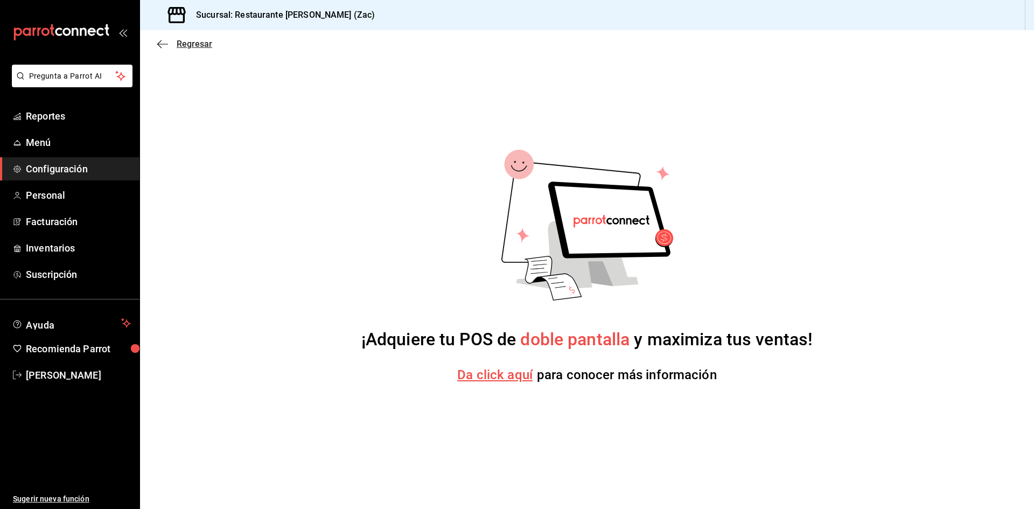
click at [158, 44] on icon "button" at bounding box center [162, 44] width 11 height 10
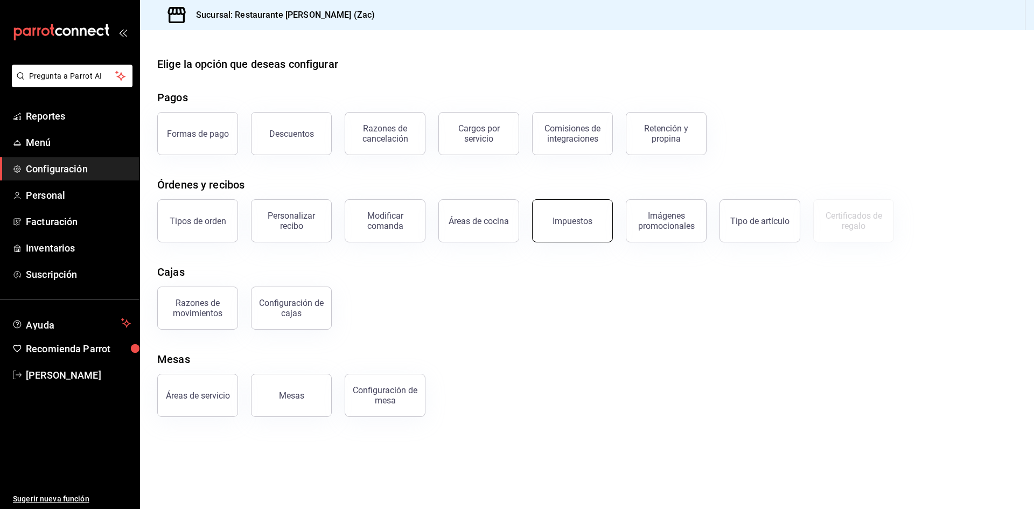
click at [500, 228] on button "Impuestos" at bounding box center [572, 220] width 81 height 43
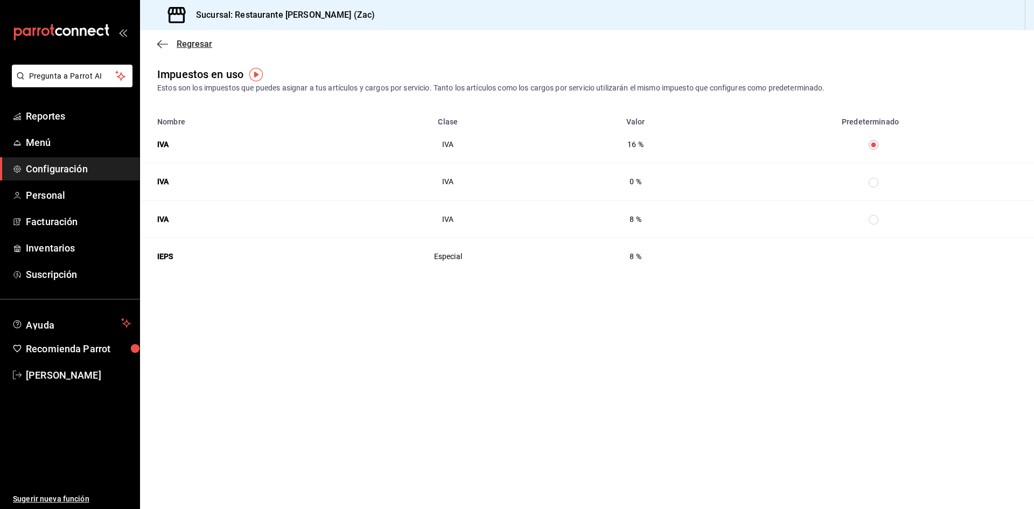
click at [162, 48] on icon "button" at bounding box center [162, 44] width 11 height 10
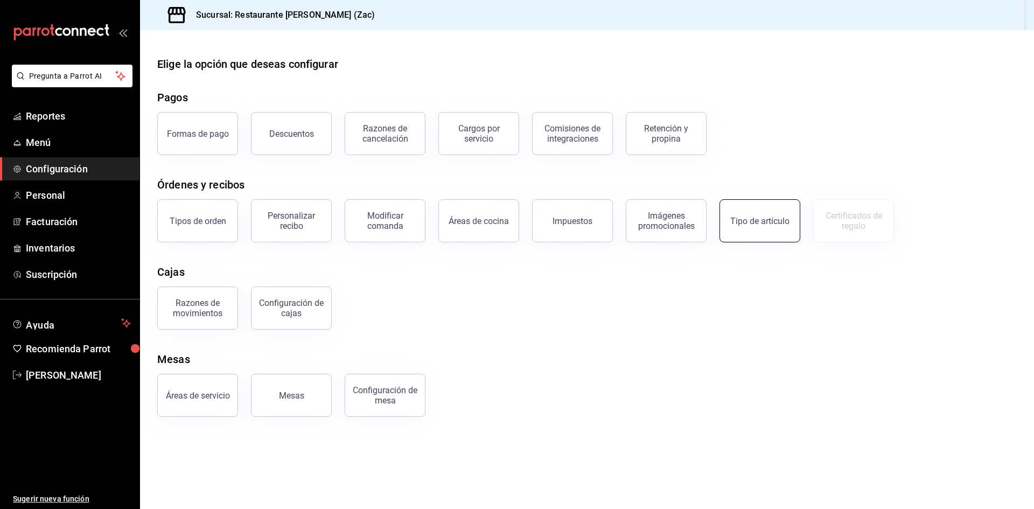
click at [500, 224] on button "Tipo de artículo" at bounding box center [760, 220] width 81 height 43
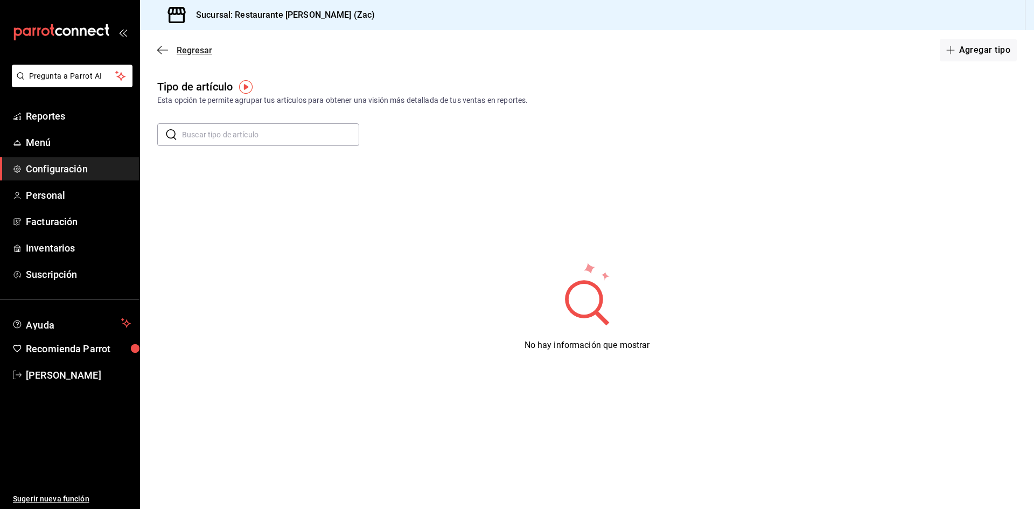
click at [162, 50] on icon "button" at bounding box center [162, 50] width 11 height 10
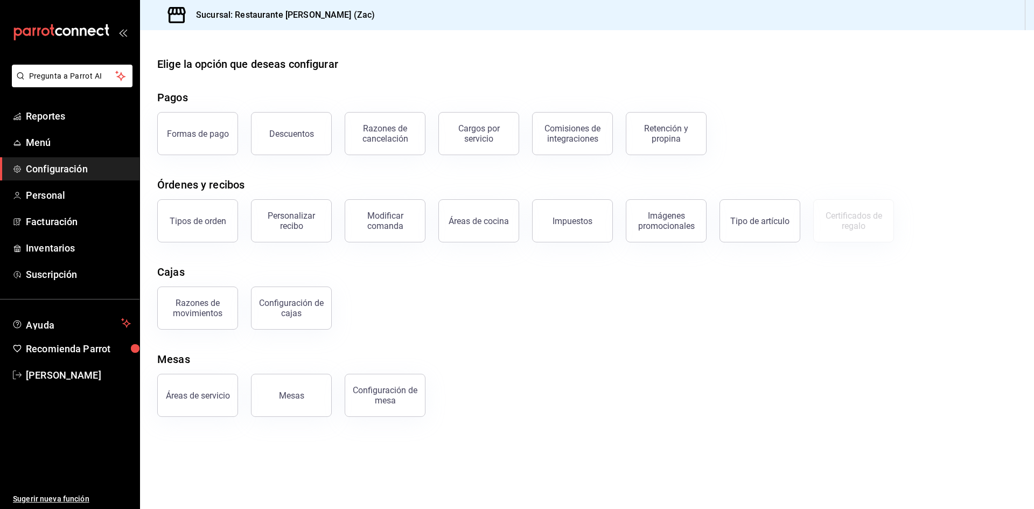
click at [187, 311] on div "Razones de movimientos" at bounding box center [197, 308] width 67 height 20
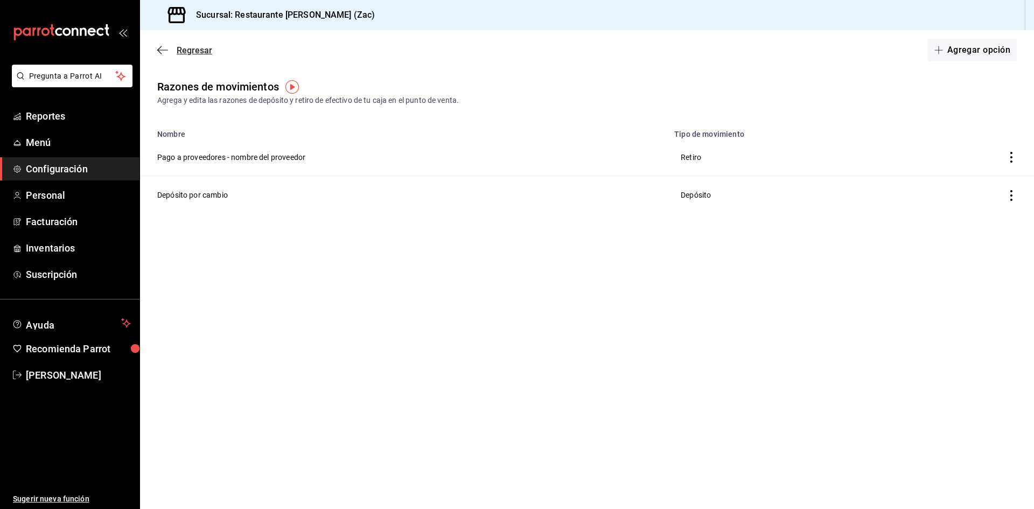
click at [161, 49] on icon "button" at bounding box center [162, 50] width 11 height 10
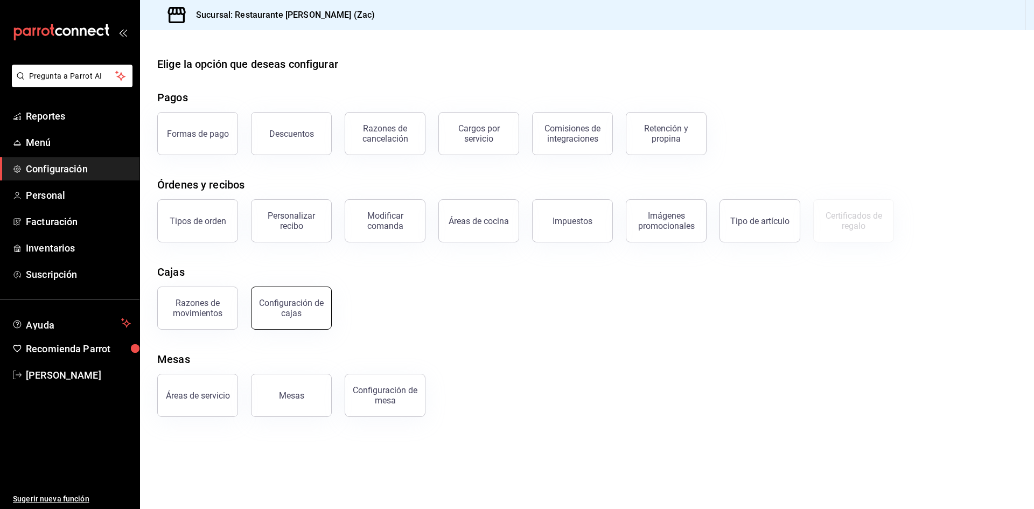
click at [306, 308] on div "Configuración de cajas" at bounding box center [291, 308] width 67 height 20
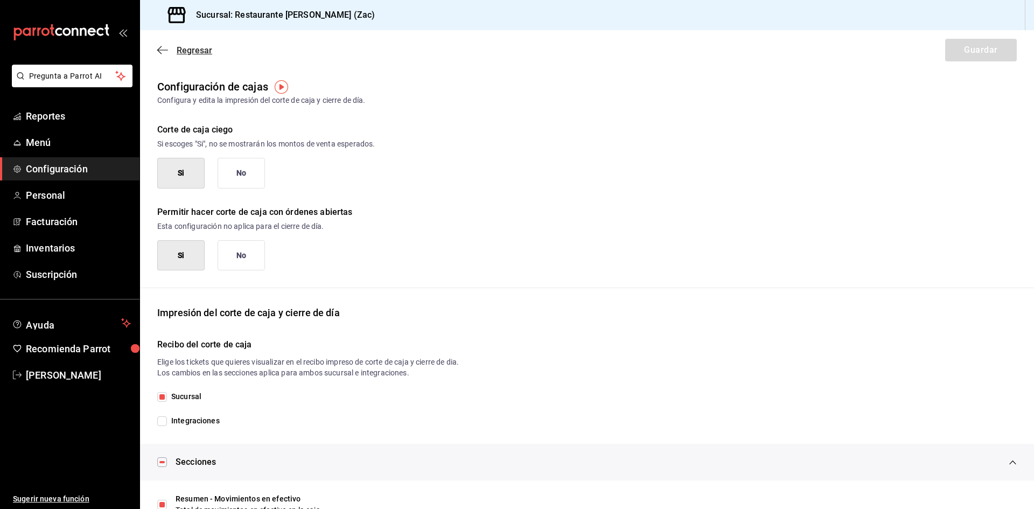
click at [159, 52] on icon "button" at bounding box center [159, 50] width 4 height 8
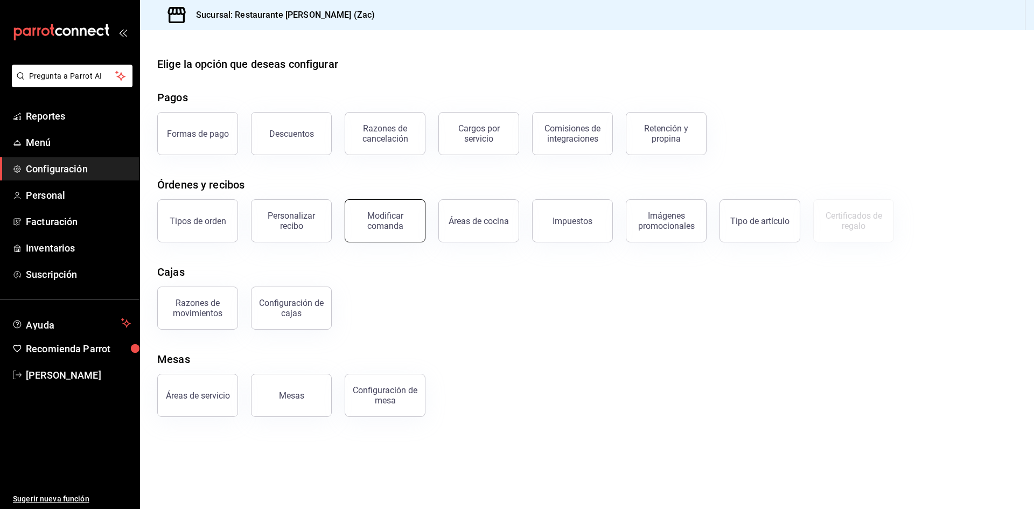
click at [394, 223] on div "Modificar comanda" at bounding box center [385, 221] width 67 height 20
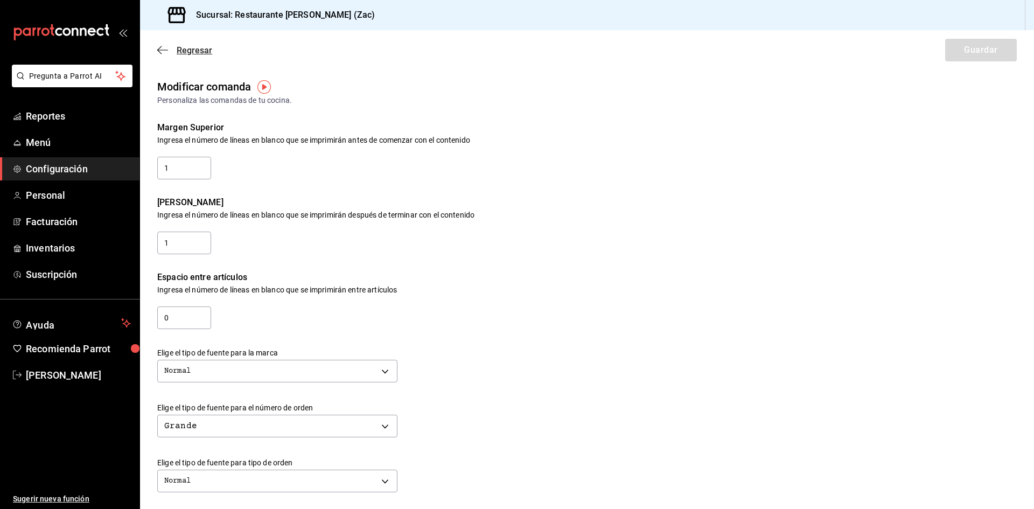
click at [157, 48] on icon "button" at bounding box center [162, 50] width 11 height 10
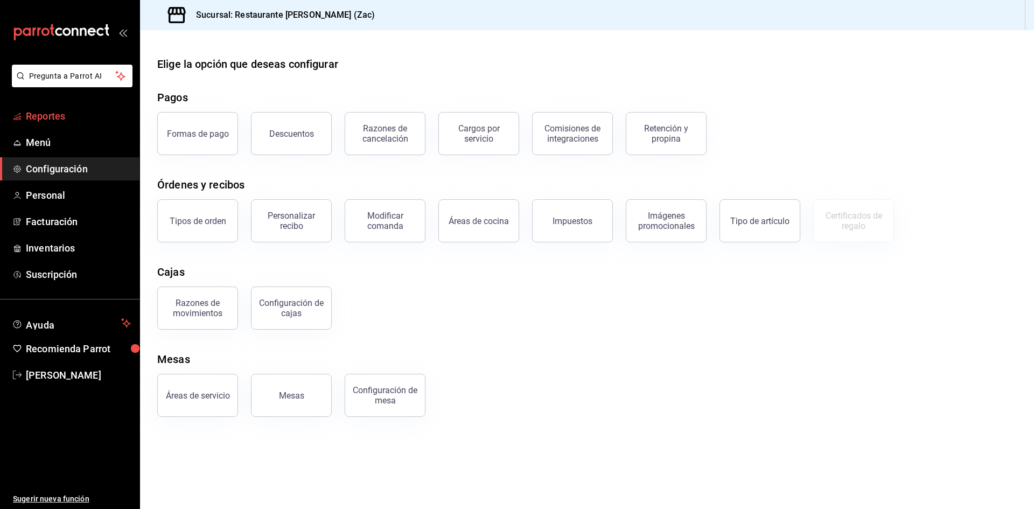
click at [91, 118] on span "Reportes" at bounding box center [78, 116] width 105 height 15
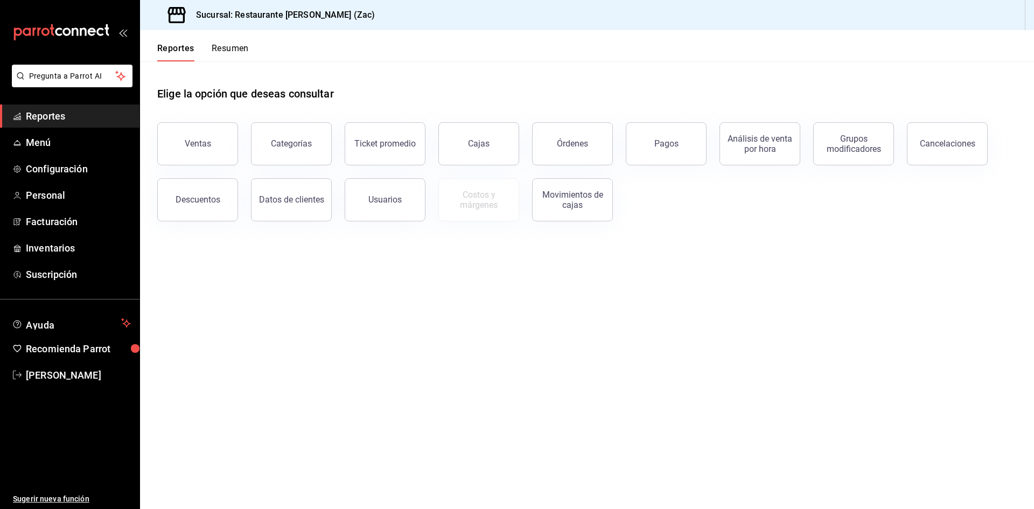
click at [235, 48] on button "Resumen" at bounding box center [230, 52] width 37 height 18
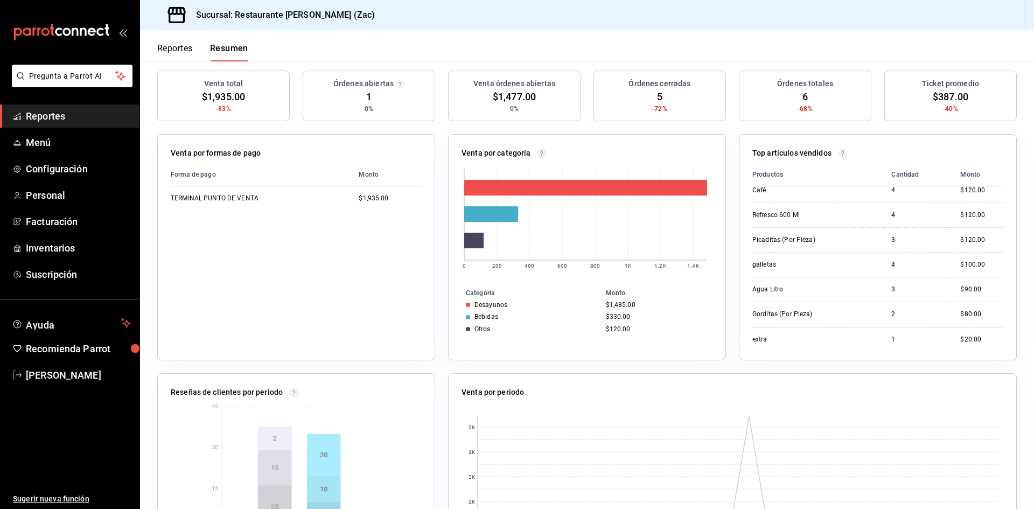
scroll to position [113, 0]
click at [66, 119] on span "Reportes" at bounding box center [78, 116] width 105 height 15
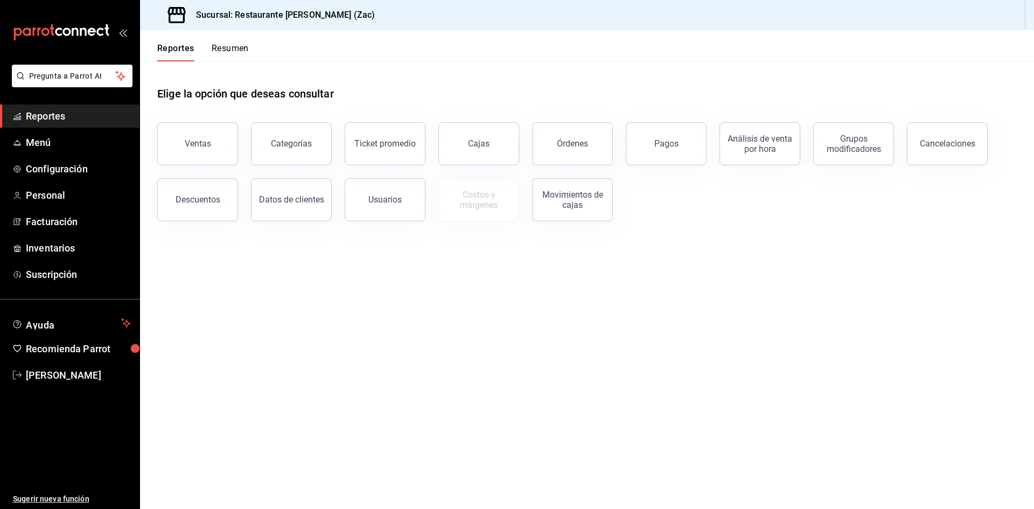
click at [66, 119] on span "Reportes" at bounding box center [78, 116] width 105 height 15
click at [208, 145] on div "Ventas" at bounding box center [198, 143] width 26 height 10
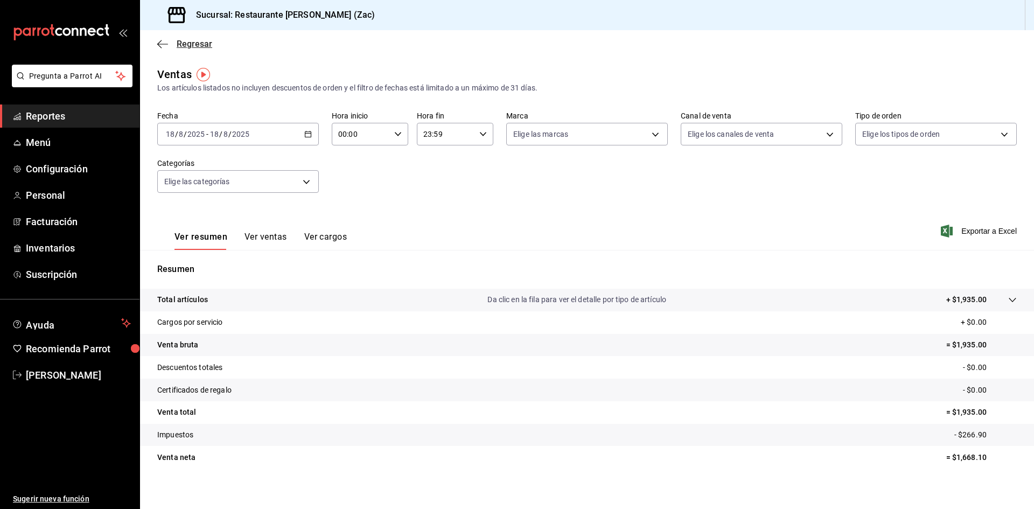
click at [161, 44] on icon "button" at bounding box center [162, 44] width 11 height 1
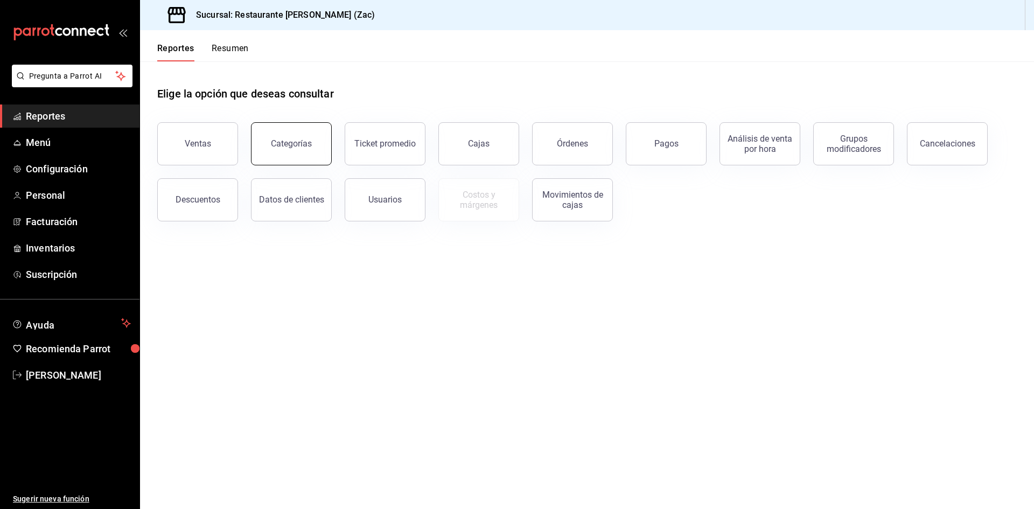
click at [295, 136] on button "Categorías" at bounding box center [291, 143] width 81 height 43
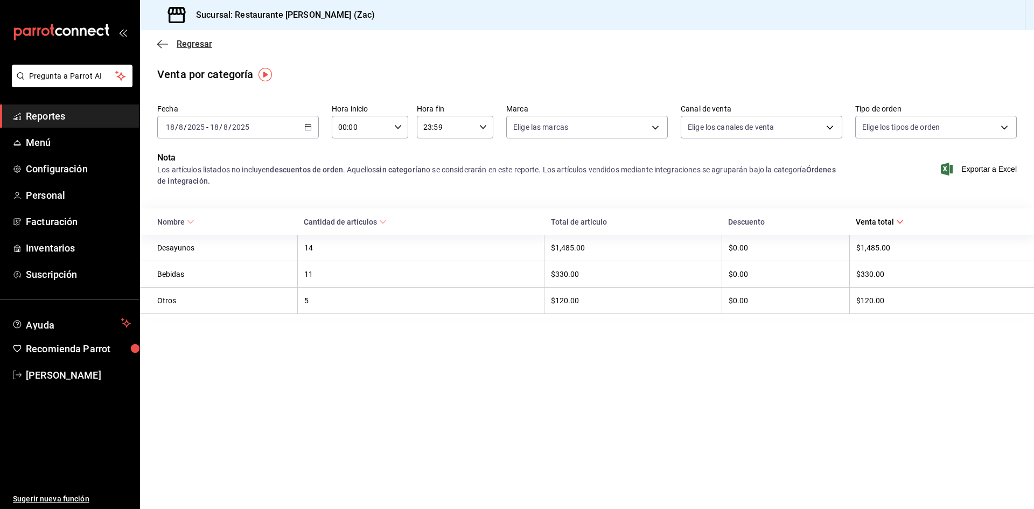
click at [159, 47] on icon "button" at bounding box center [162, 44] width 11 height 10
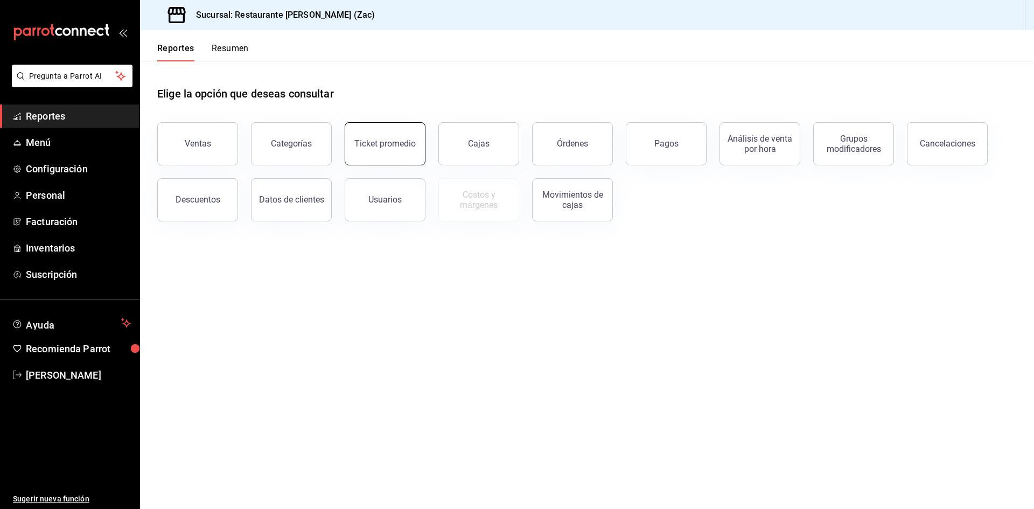
click at [376, 147] on div "Ticket promedio" at bounding box center [384, 143] width 61 height 10
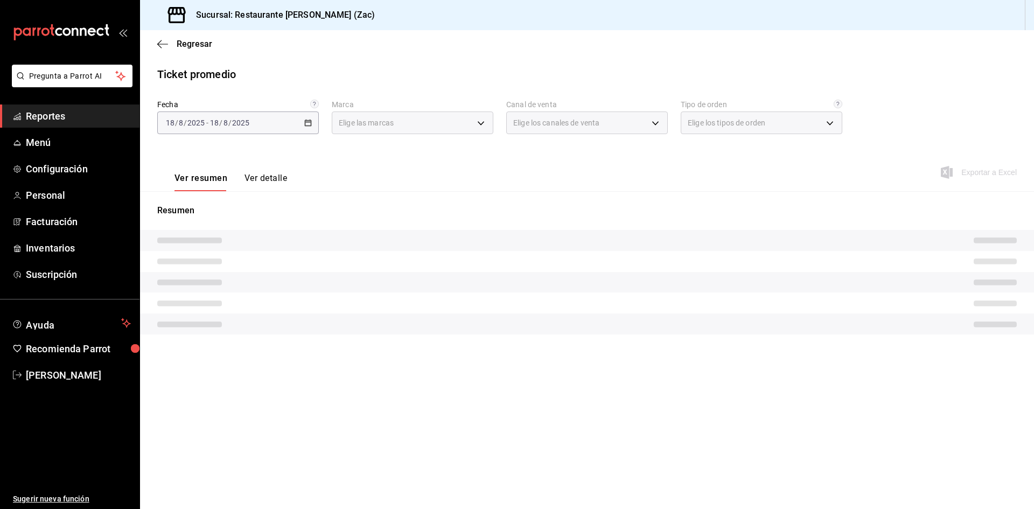
type input "b99949d6-51d0-4eed-b9bc-208b3abd265b"
type input "PARROT,UBER_EATS,RAPPI,DIDI_FOOD,ONLINE"
type input "8c830596-8773-4d81-b04c-6447b1827101,3b407865-0525-404e-ab4b-26661e765cf5,EXTER…"
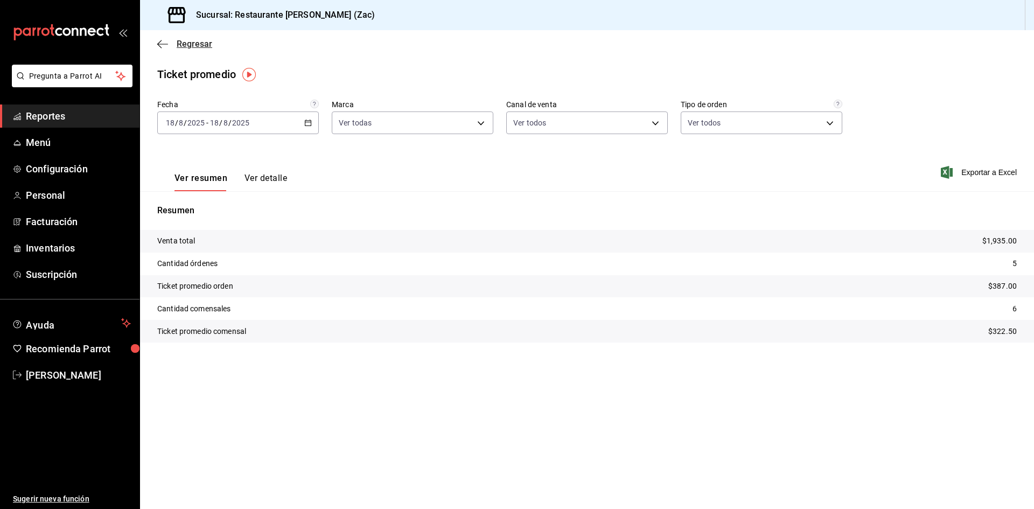
click at [165, 42] on icon "button" at bounding box center [162, 44] width 11 height 10
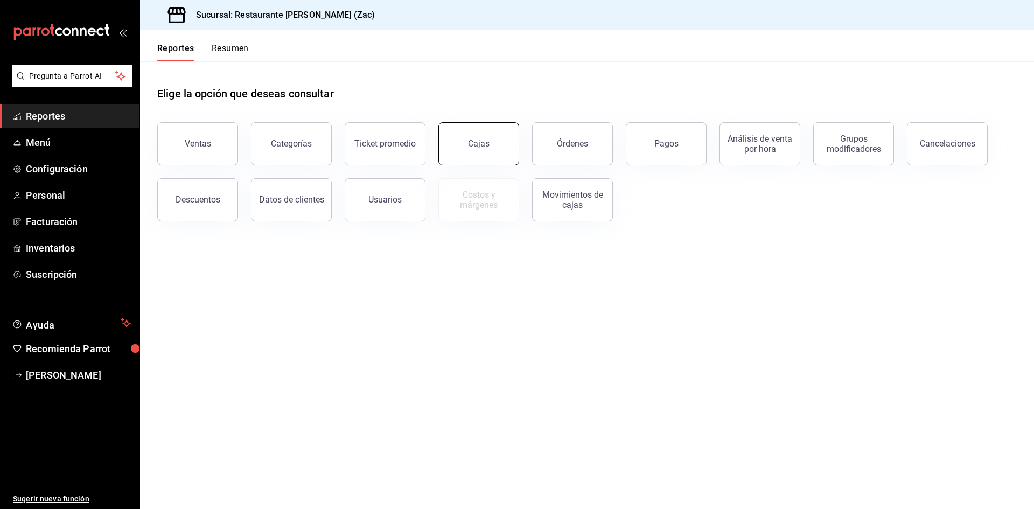
click at [484, 147] on div "Cajas" at bounding box center [479, 143] width 22 height 10
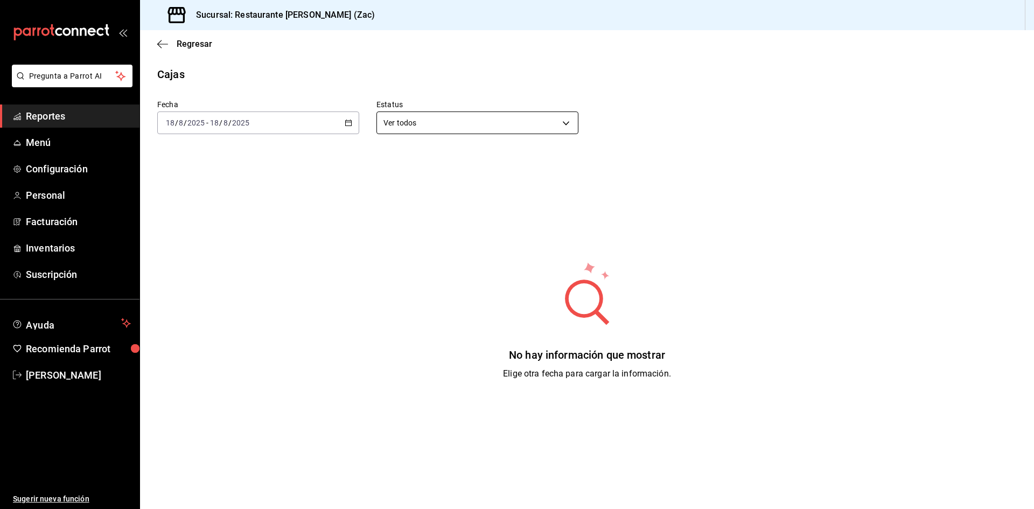
click at [500, 123] on body "Pregunta a Parrot AI Reportes Menú Configuración Personal Facturación Inventari…" at bounding box center [517, 254] width 1034 height 509
click at [500, 123] on div at bounding box center [517, 254] width 1034 height 509
click at [163, 43] on icon "button" at bounding box center [162, 44] width 11 height 10
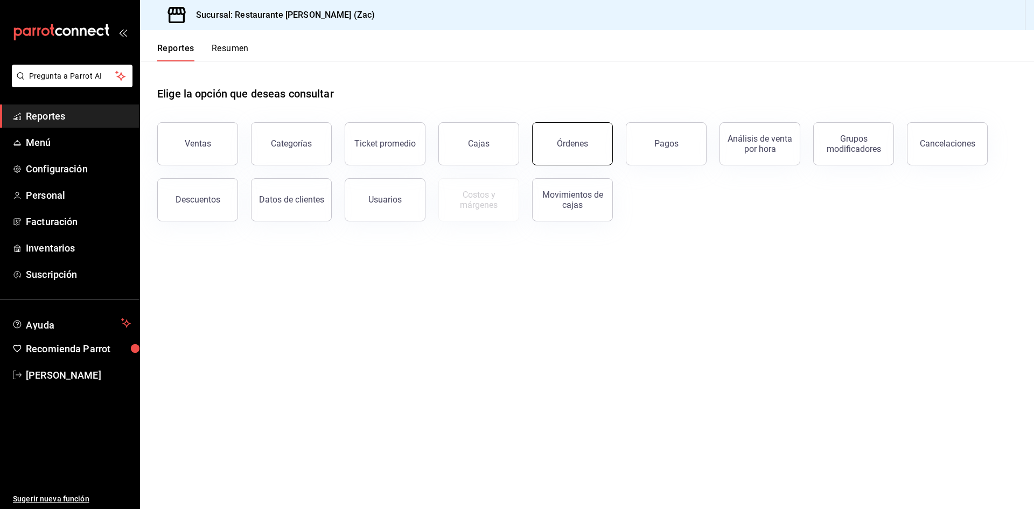
click at [500, 151] on button "Órdenes" at bounding box center [572, 143] width 81 height 43
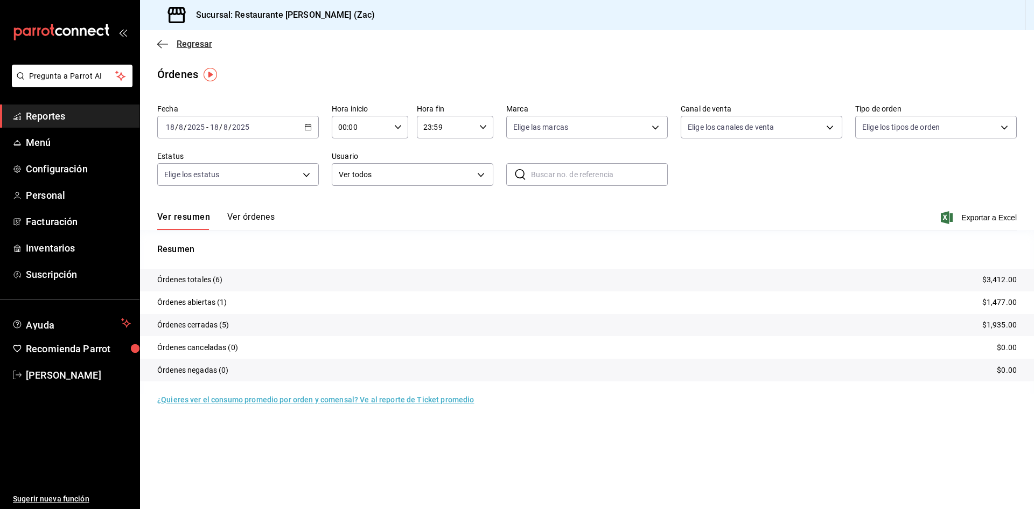
click at [160, 46] on icon "button" at bounding box center [162, 44] width 11 height 10
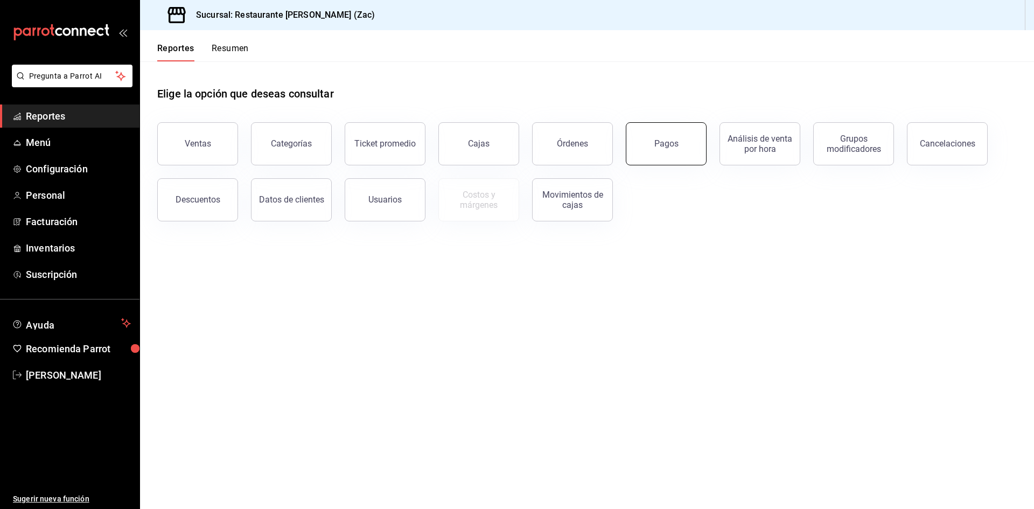
click at [500, 152] on button "Pagos" at bounding box center [666, 143] width 81 height 43
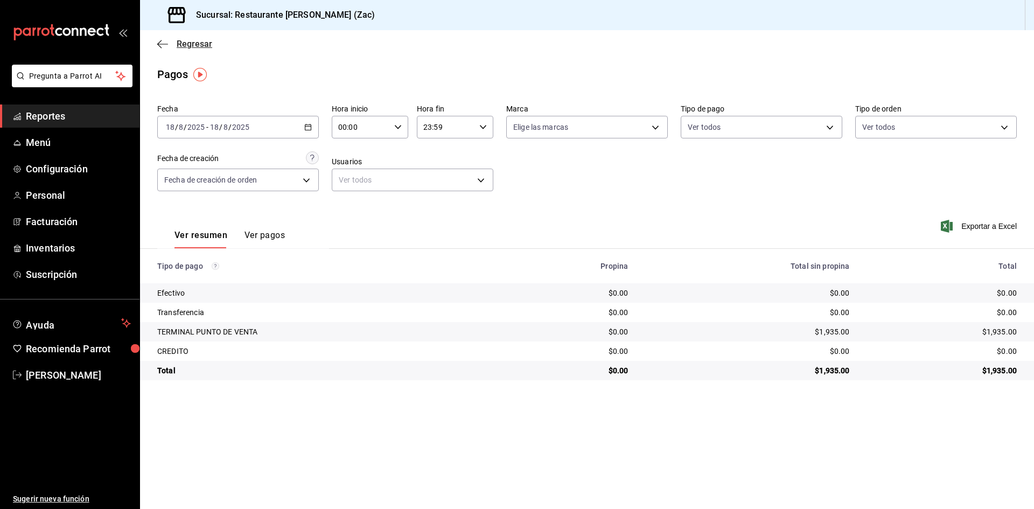
click at [159, 41] on icon "button" at bounding box center [162, 44] width 11 height 10
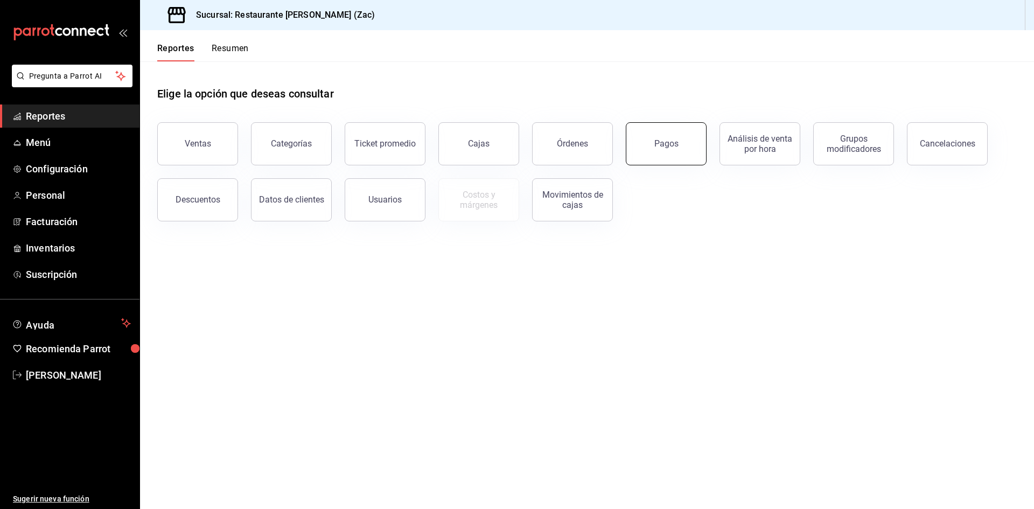
click at [500, 150] on button "Pagos" at bounding box center [666, 143] width 81 height 43
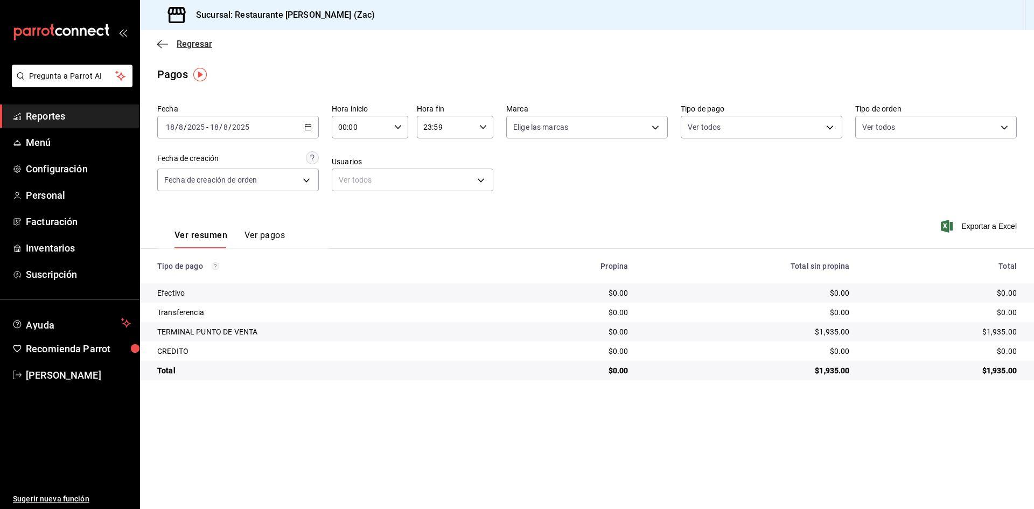
click at [162, 47] on icon "button" at bounding box center [162, 44] width 11 height 10
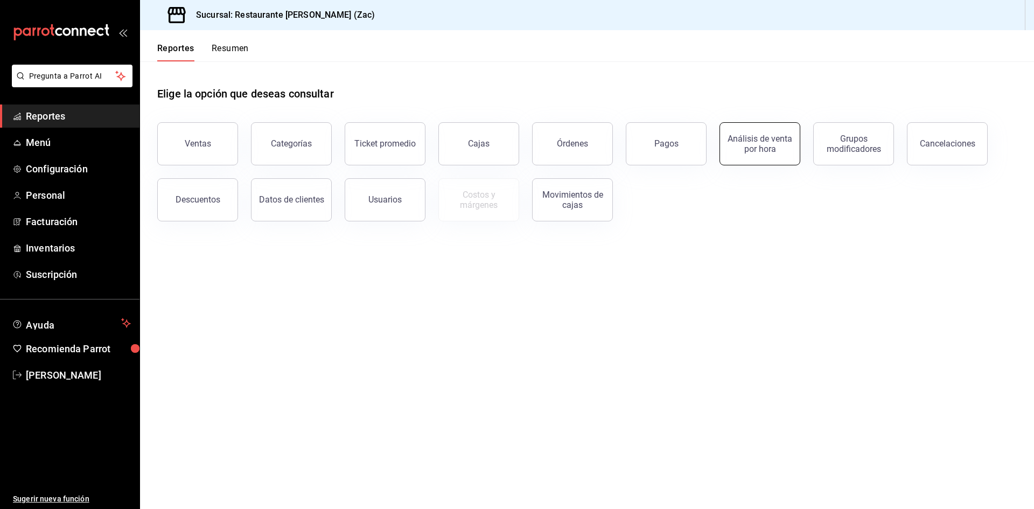
click at [500, 153] on div "Análisis de venta por hora" at bounding box center [760, 144] width 67 height 20
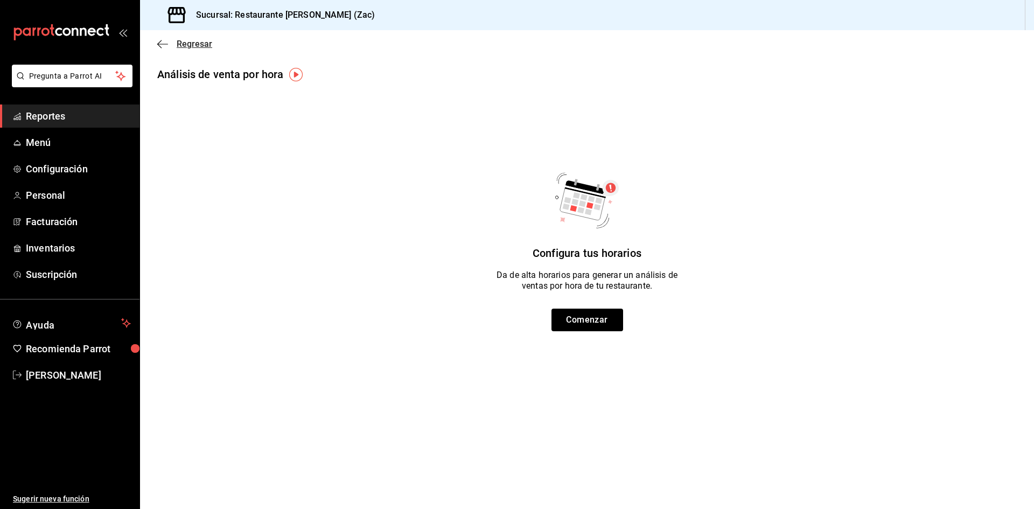
click at [160, 44] on icon "button" at bounding box center [162, 44] width 11 height 1
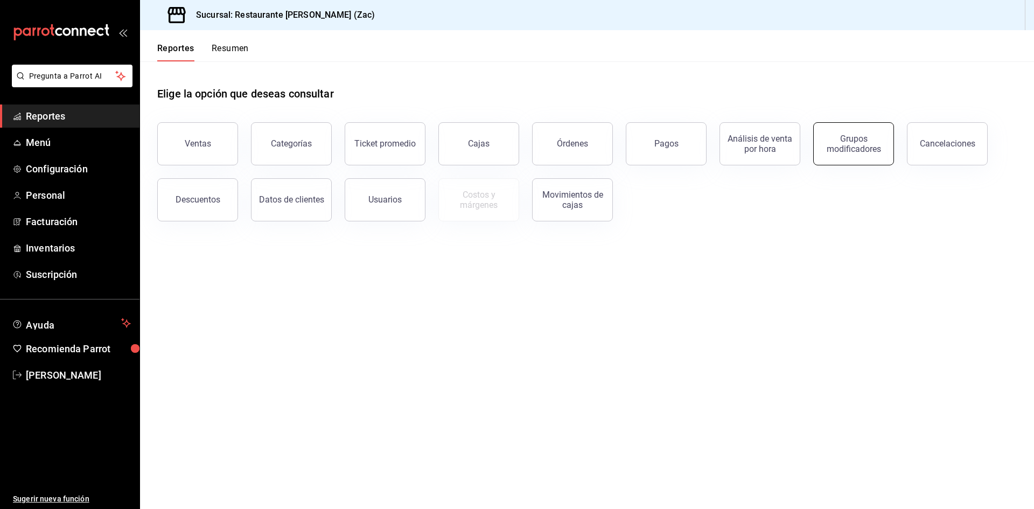
click at [500, 148] on div "Grupos modificadores" at bounding box center [854, 144] width 67 height 20
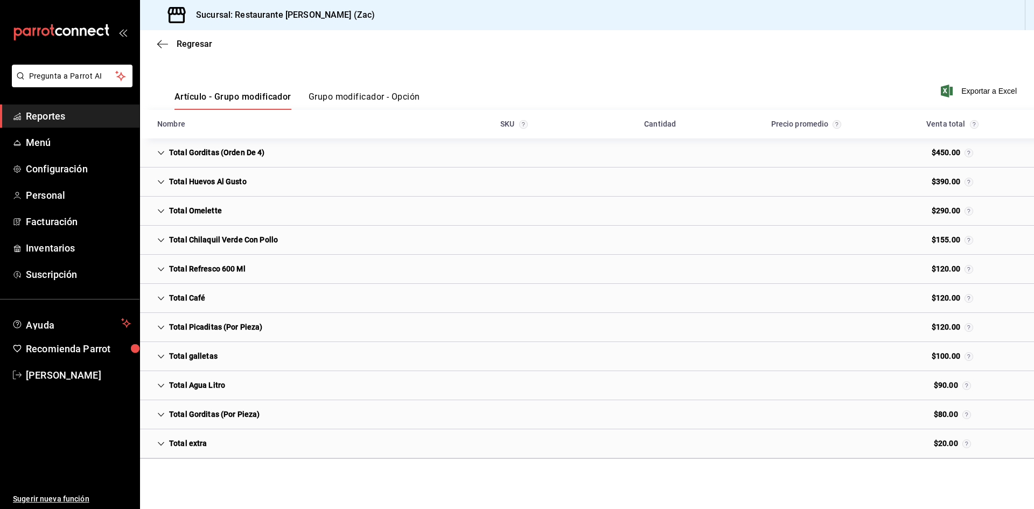
scroll to position [120, 0]
click at [165, 42] on icon "button" at bounding box center [162, 44] width 11 height 10
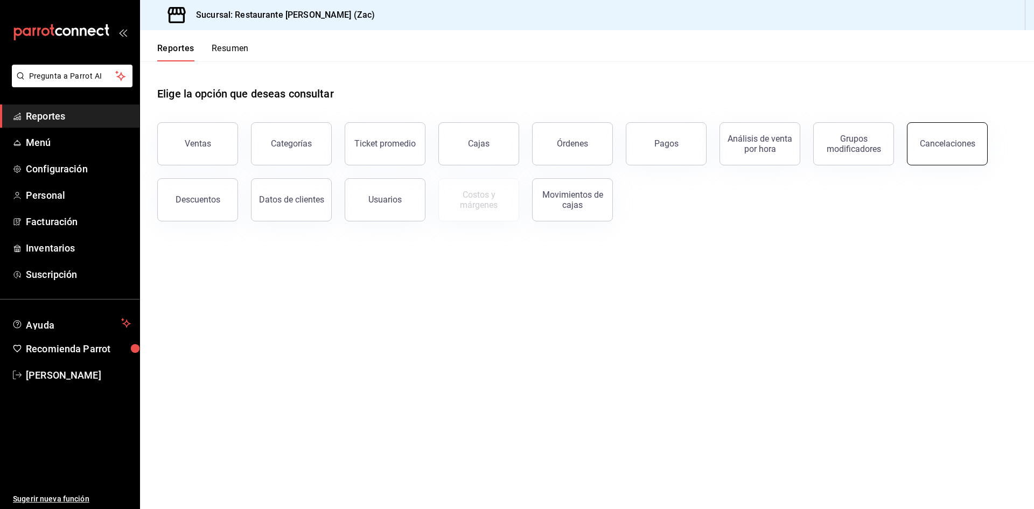
click at [500, 148] on div "Cancelaciones" at bounding box center [947, 143] width 55 height 10
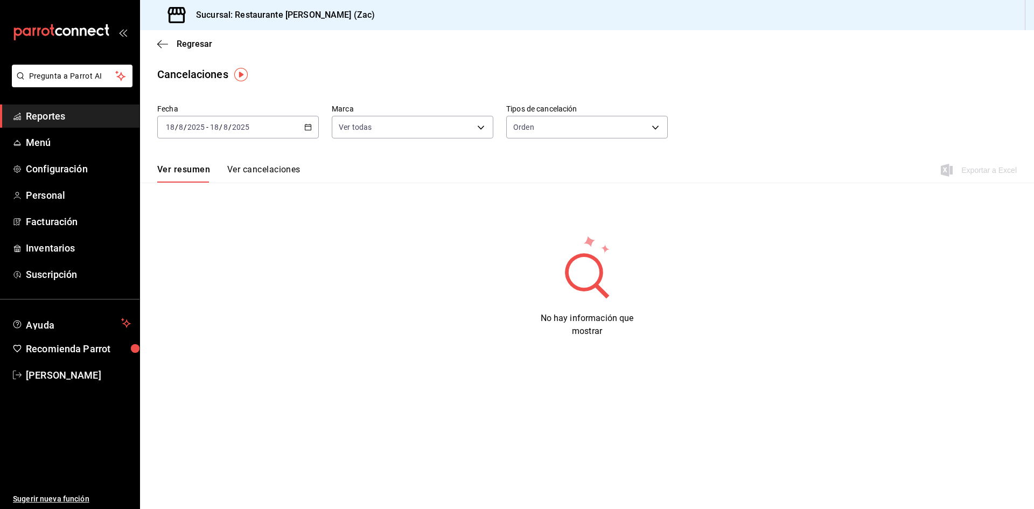
click at [500, 193] on div "Fecha [DATE] [DATE] - [DATE] [DATE] Marca Ver todas [object Object] Tipos de ca…" at bounding box center [587, 219] width 894 height 238
click at [165, 43] on icon "button" at bounding box center [162, 44] width 11 height 10
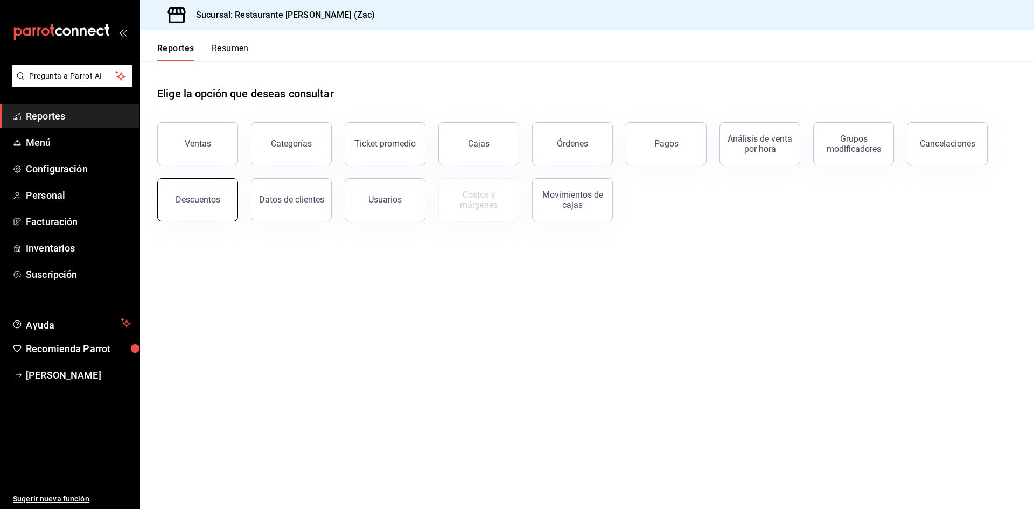
click at [198, 204] on div "Descuentos" at bounding box center [198, 199] width 45 height 10
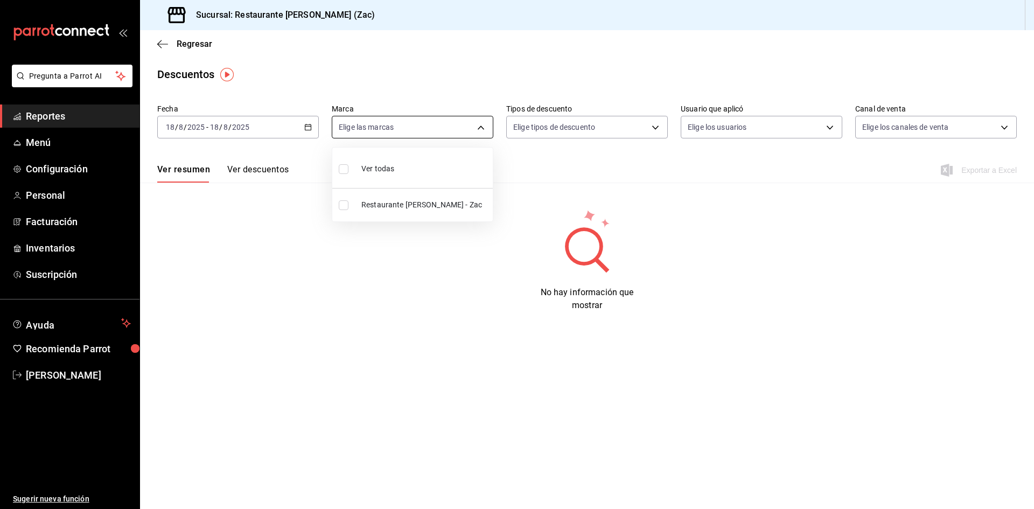
click at [481, 128] on body "Pregunta a Parrot AI Reportes Menú Configuración Personal Facturación Inventari…" at bounding box center [517, 254] width 1034 height 509
click at [500, 128] on div at bounding box center [517, 254] width 1034 height 509
click at [500, 128] on body "Pregunta a Parrot AI Reportes Menú Configuración Personal Facturación Inventari…" at bounding box center [517, 254] width 1034 height 509
click at [500, 126] on div at bounding box center [517, 254] width 1034 height 509
click at [500, 127] on body "Pregunta a Parrot AI Reportes Menú Configuración Personal Facturación Inventari…" at bounding box center [517, 254] width 1034 height 509
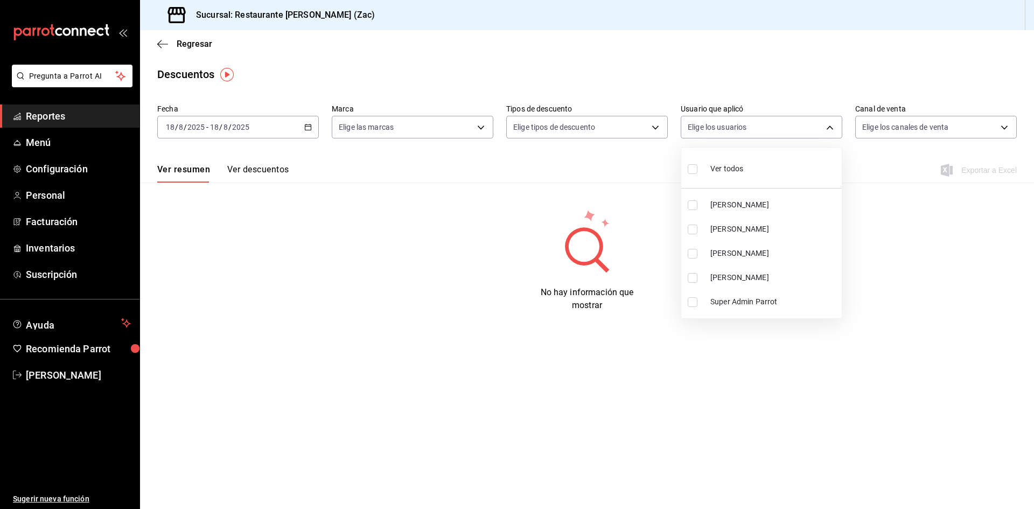
click at [500, 128] on div at bounding box center [517, 254] width 1034 height 509
click at [500, 128] on body "Pregunta a Parrot AI Reportes Menú Configuración Personal Facturación Inventari…" at bounding box center [517, 254] width 1034 height 509
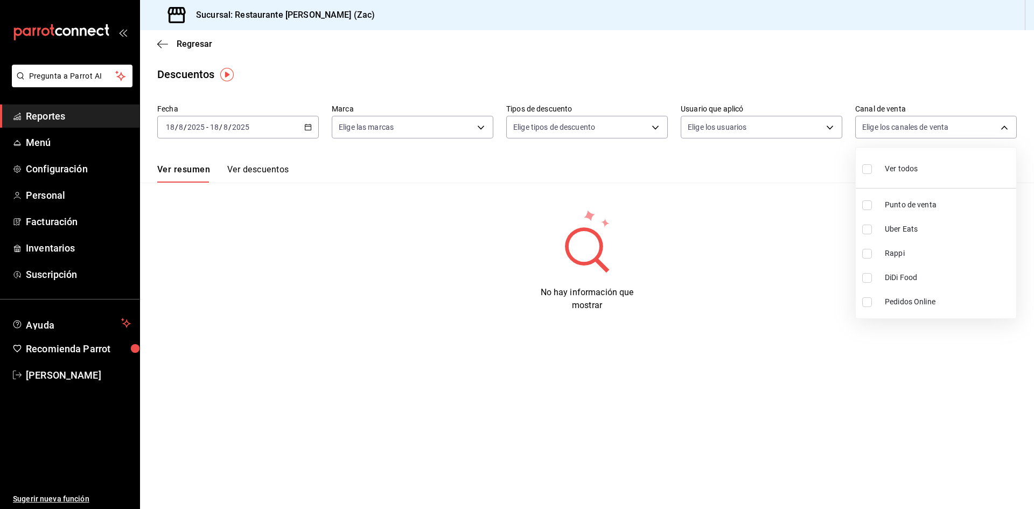
click at [266, 172] on div at bounding box center [517, 254] width 1034 height 509
